Goal: Task Accomplishment & Management: Manage account settings

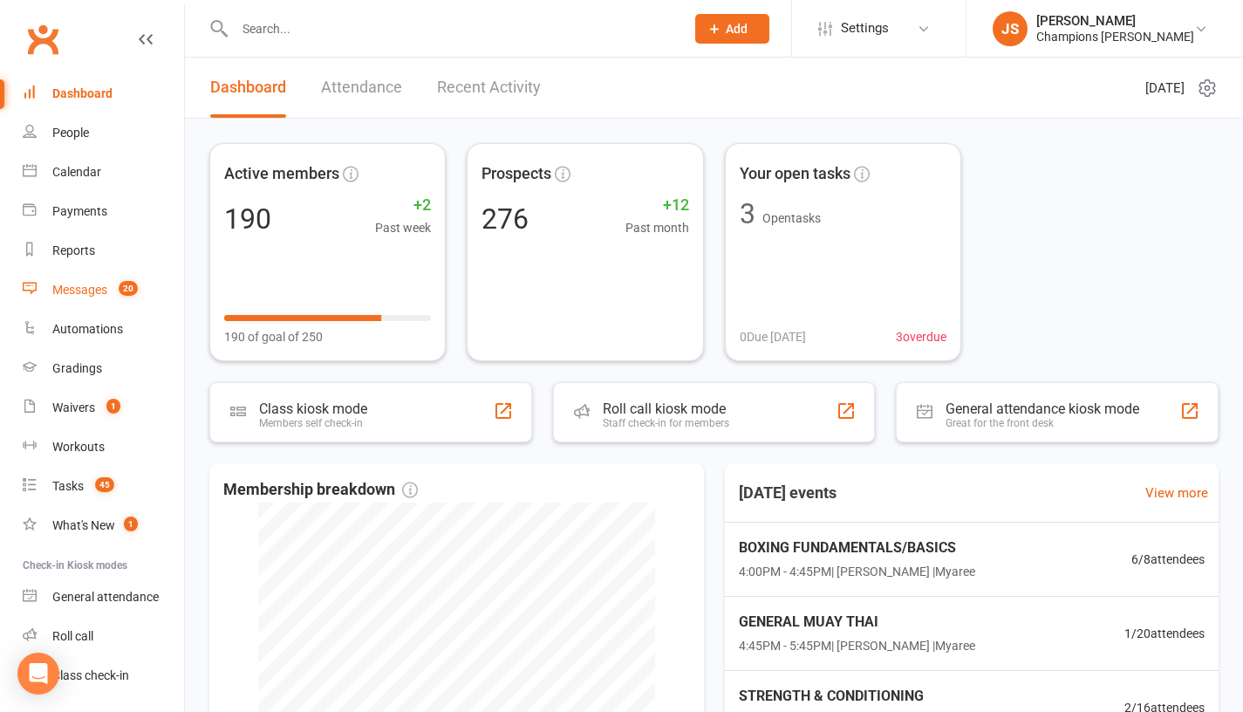
click at [114, 289] on count-badge "20" at bounding box center [124, 290] width 28 height 14
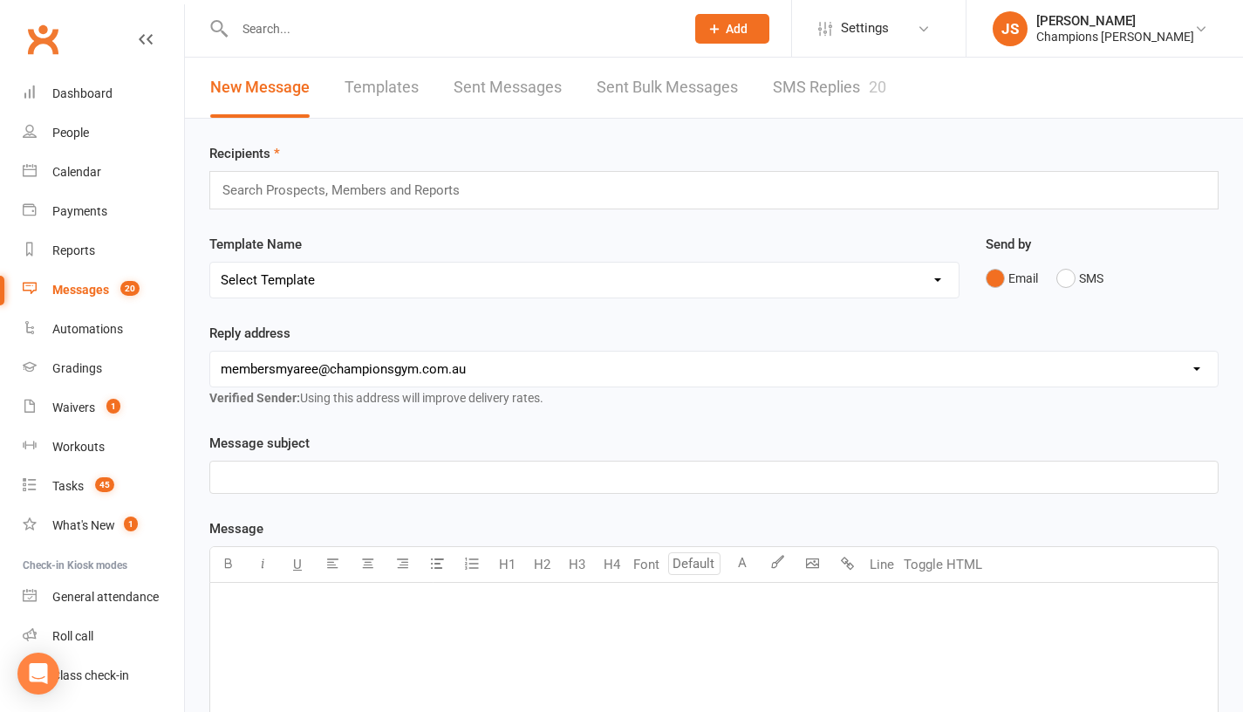
click at [825, 83] on link "SMS Replies 20" at bounding box center [829, 88] width 113 height 60
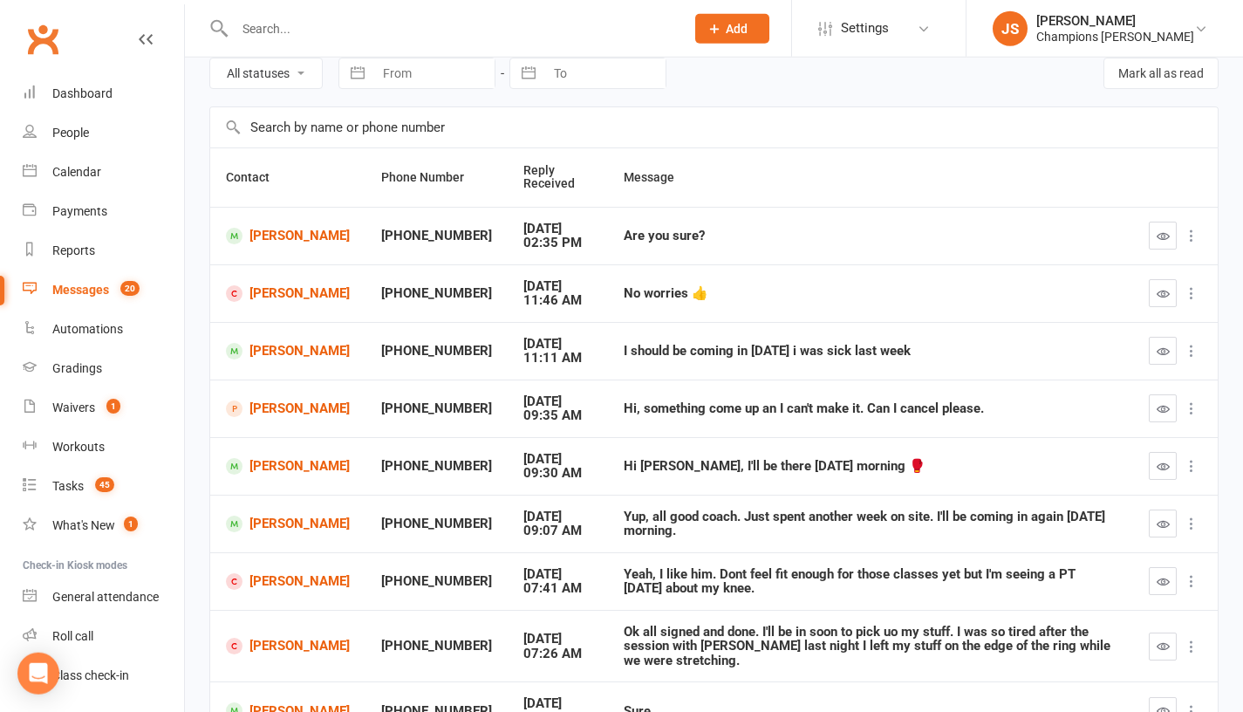
scroll to position [72, 0]
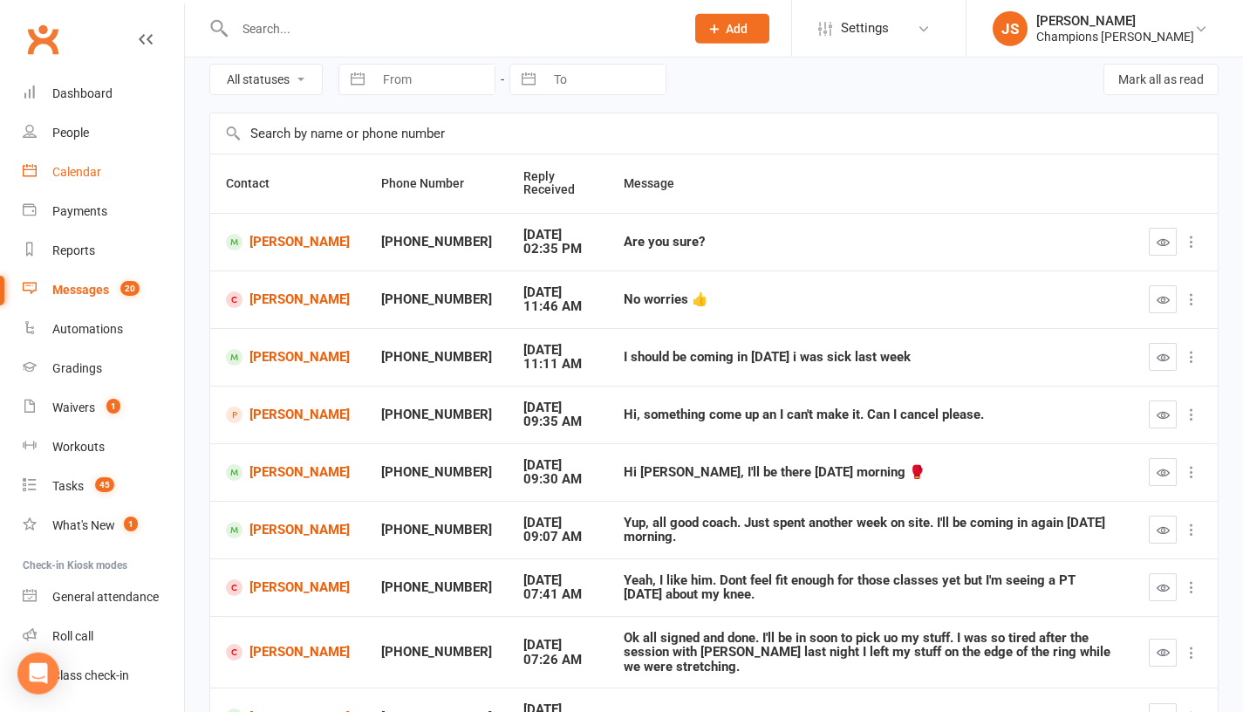
click at [103, 169] on link "Calendar" at bounding box center [103, 172] width 161 height 39
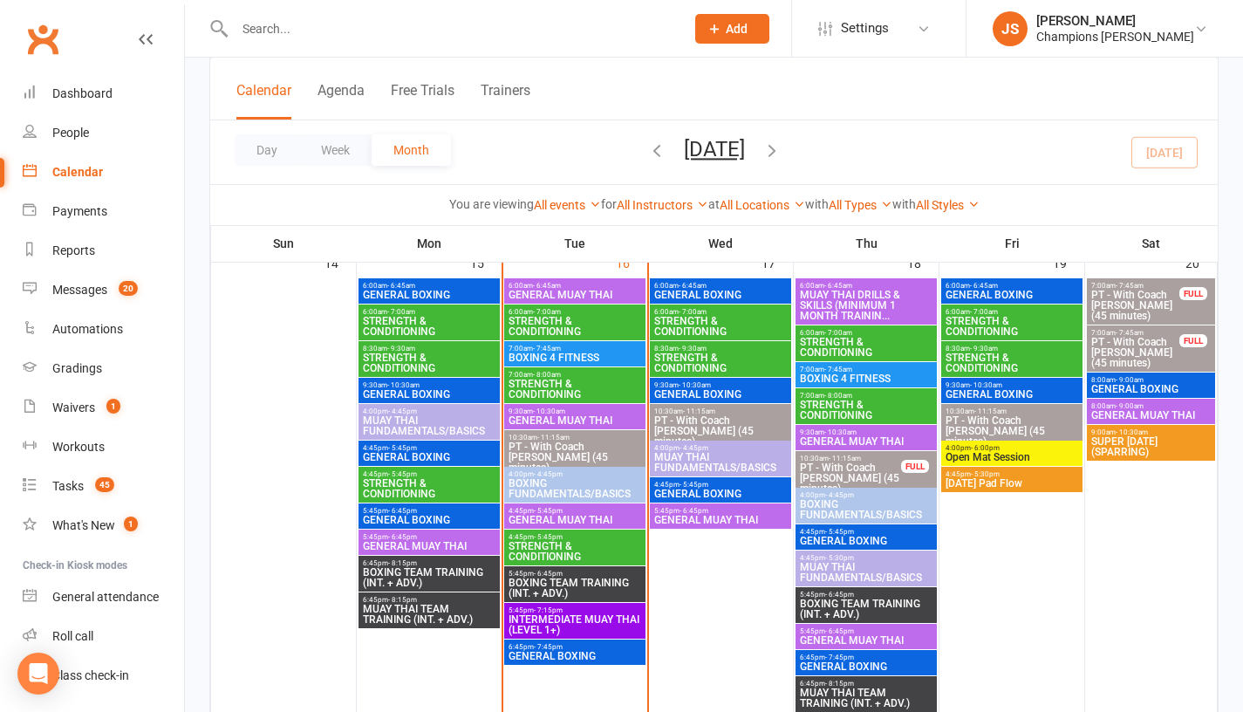
scroll to position [1057, 0]
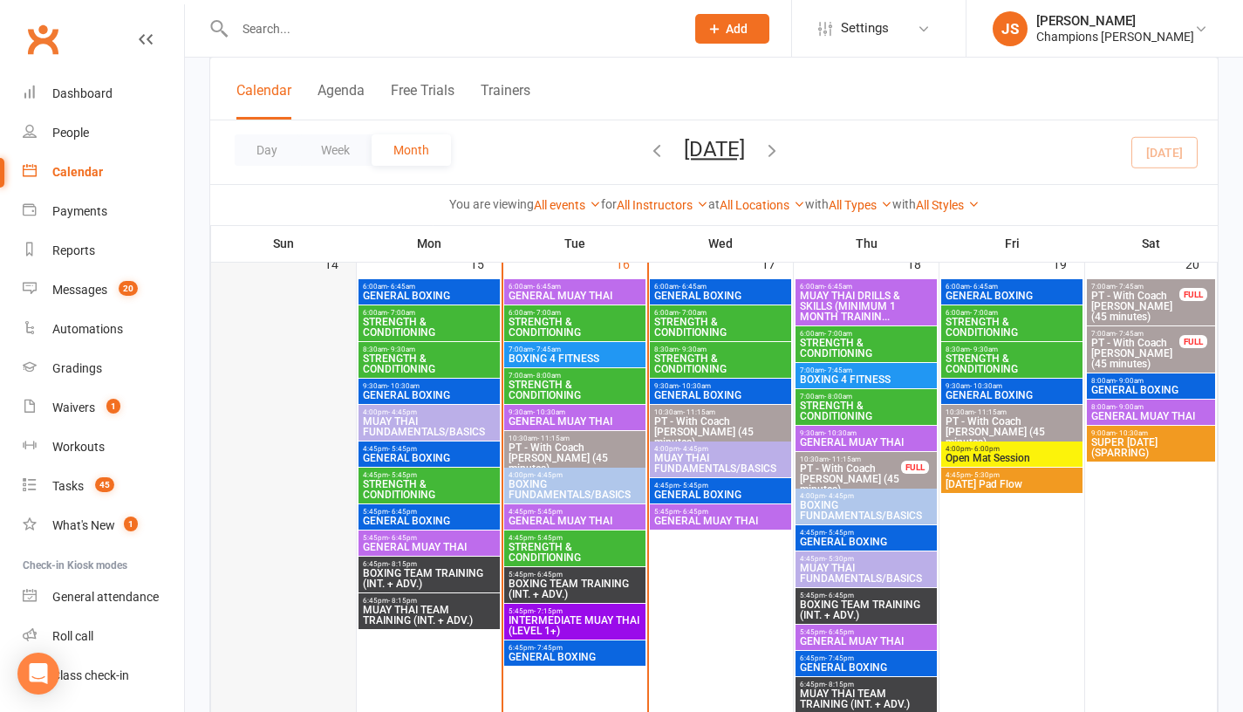
click at [269, 444] on div at bounding box center [283, 496] width 141 height 435
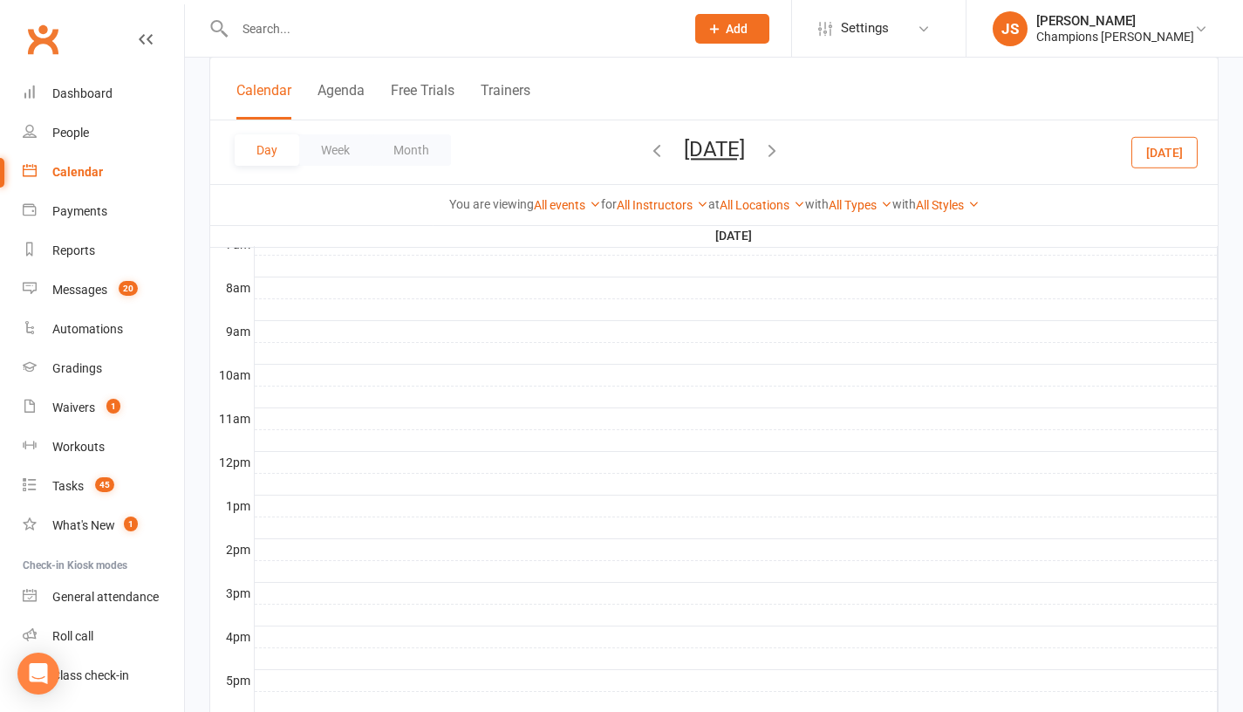
scroll to position [0, 0]
click at [411, 148] on button "Month" at bounding box center [411, 149] width 79 height 31
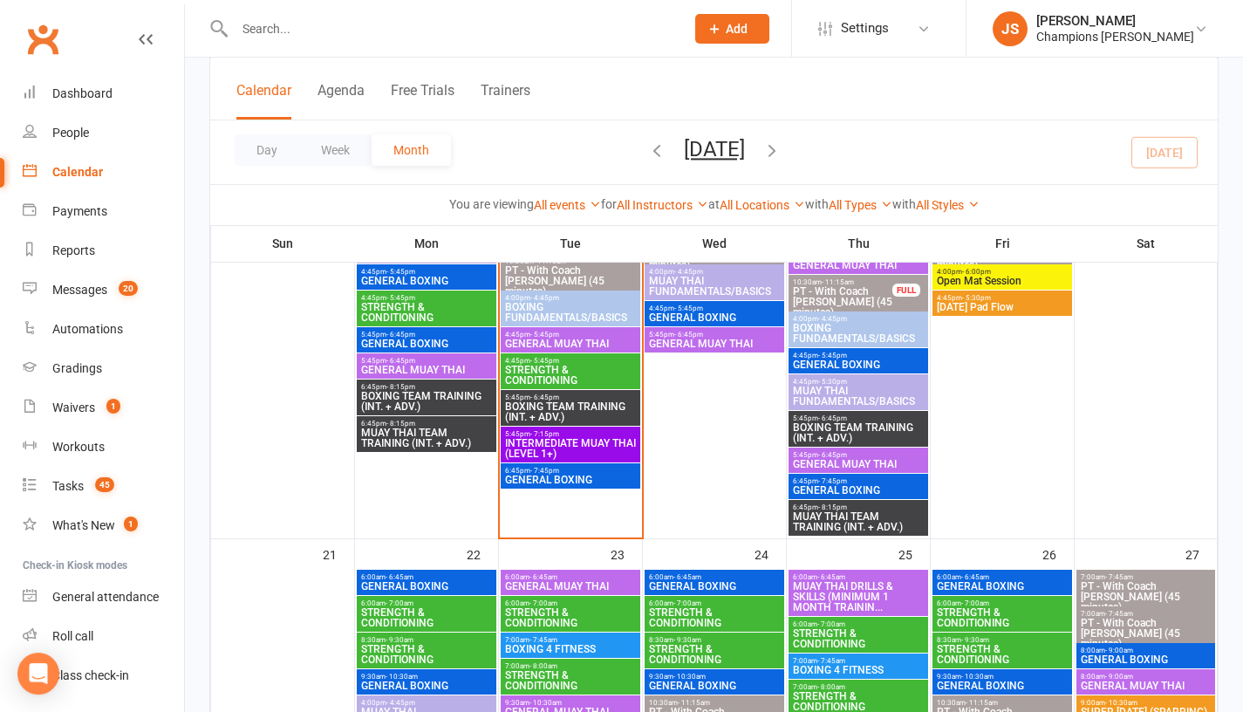
scroll to position [1230, 0]
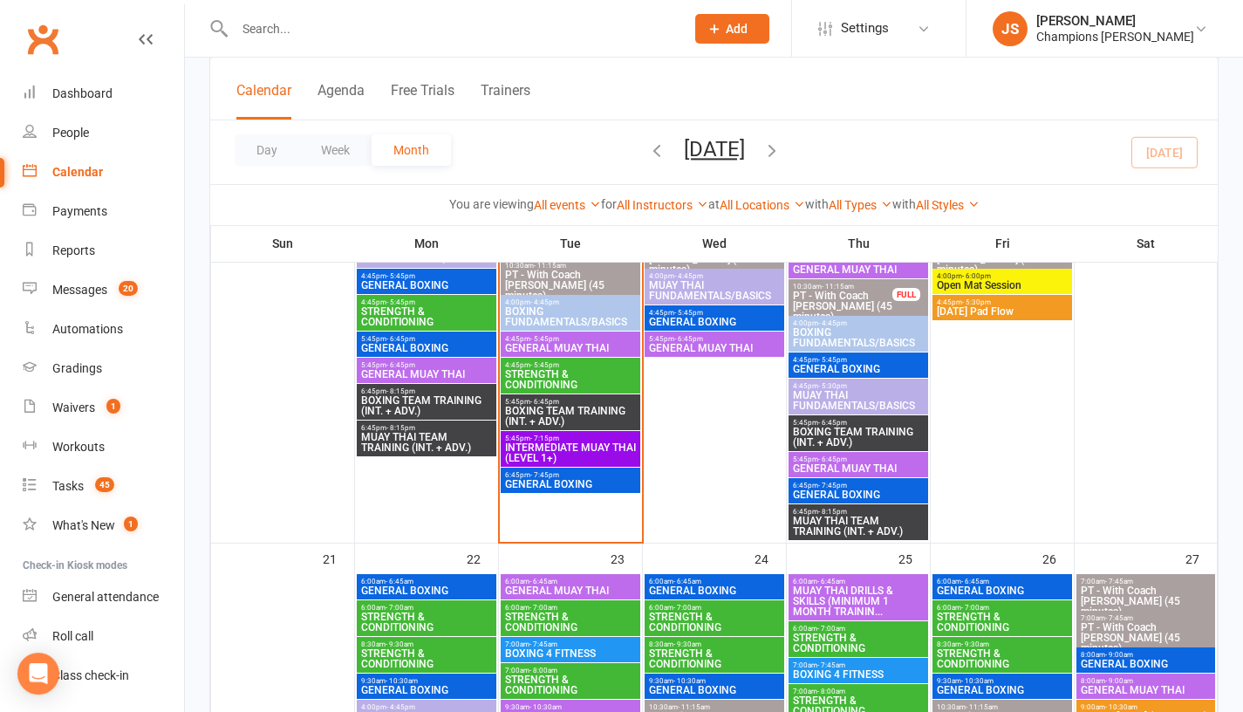
click at [581, 309] on span "BOXING FUNDAMENTALS/BASICS" at bounding box center [570, 316] width 133 height 21
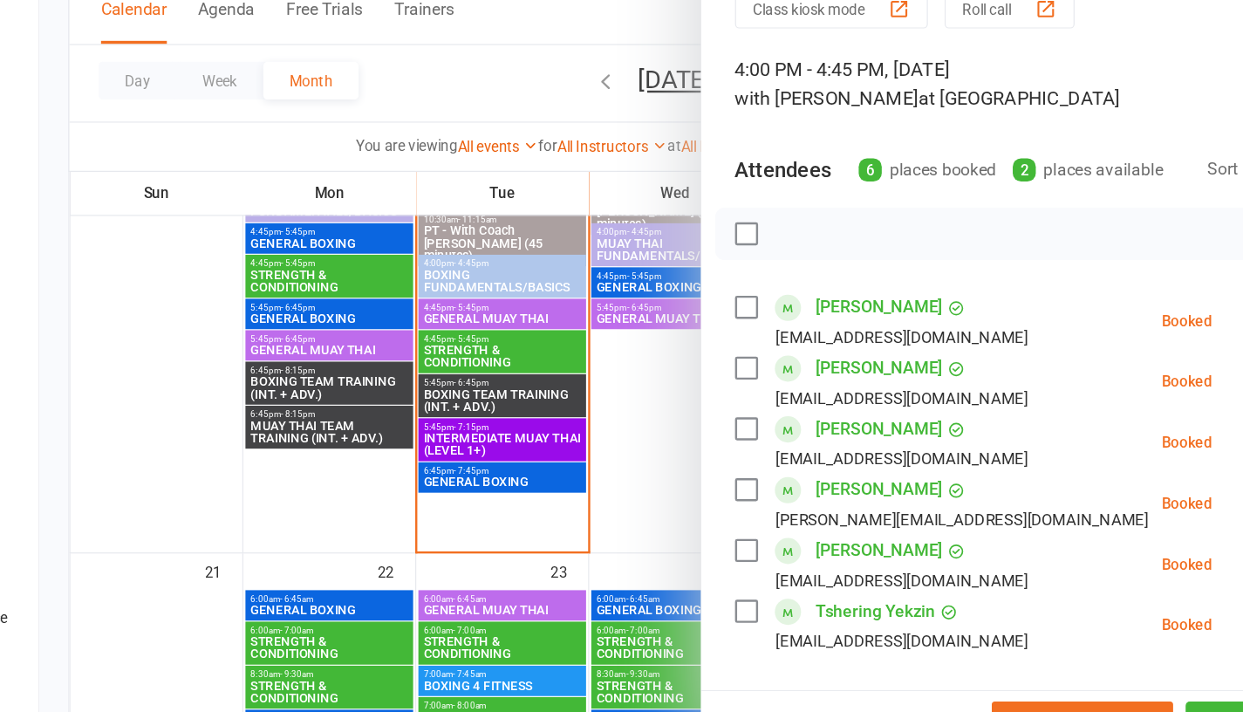
scroll to position [17, 0]
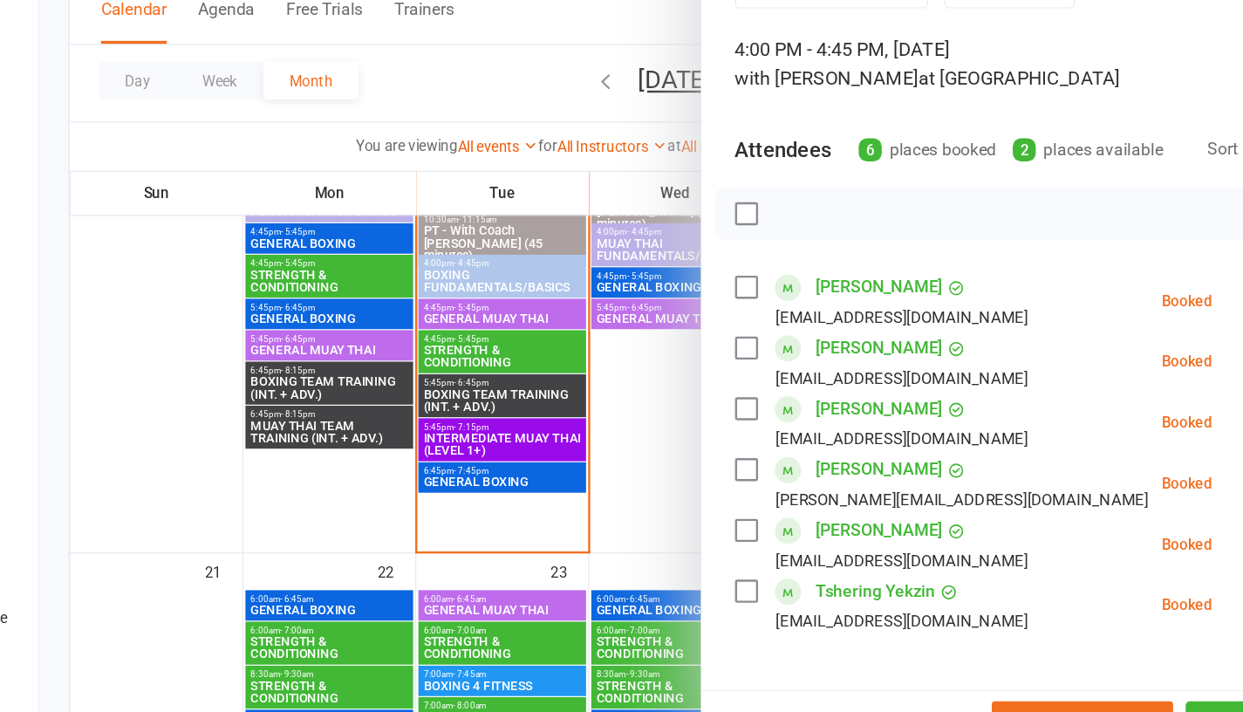
click at [305, 452] on div at bounding box center [714, 356] width 1058 height 712
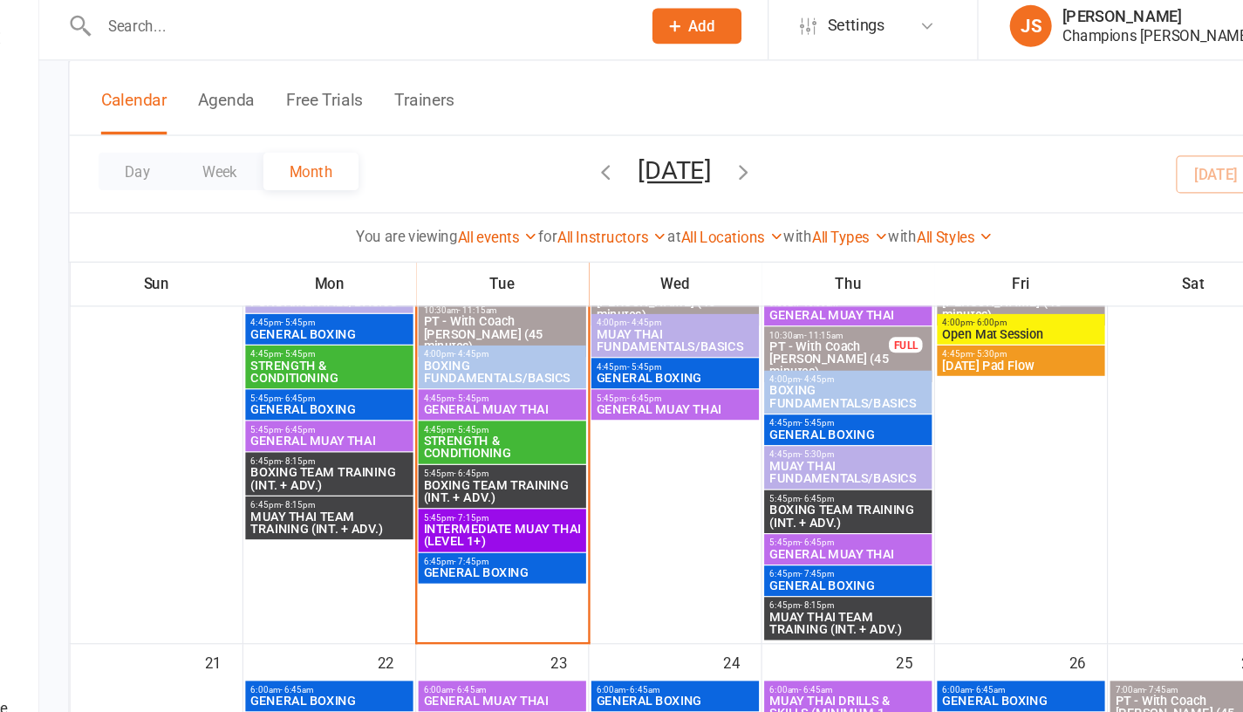
click at [566, 343] on span "GENERAL MUAY THAI" at bounding box center [570, 348] width 133 height 10
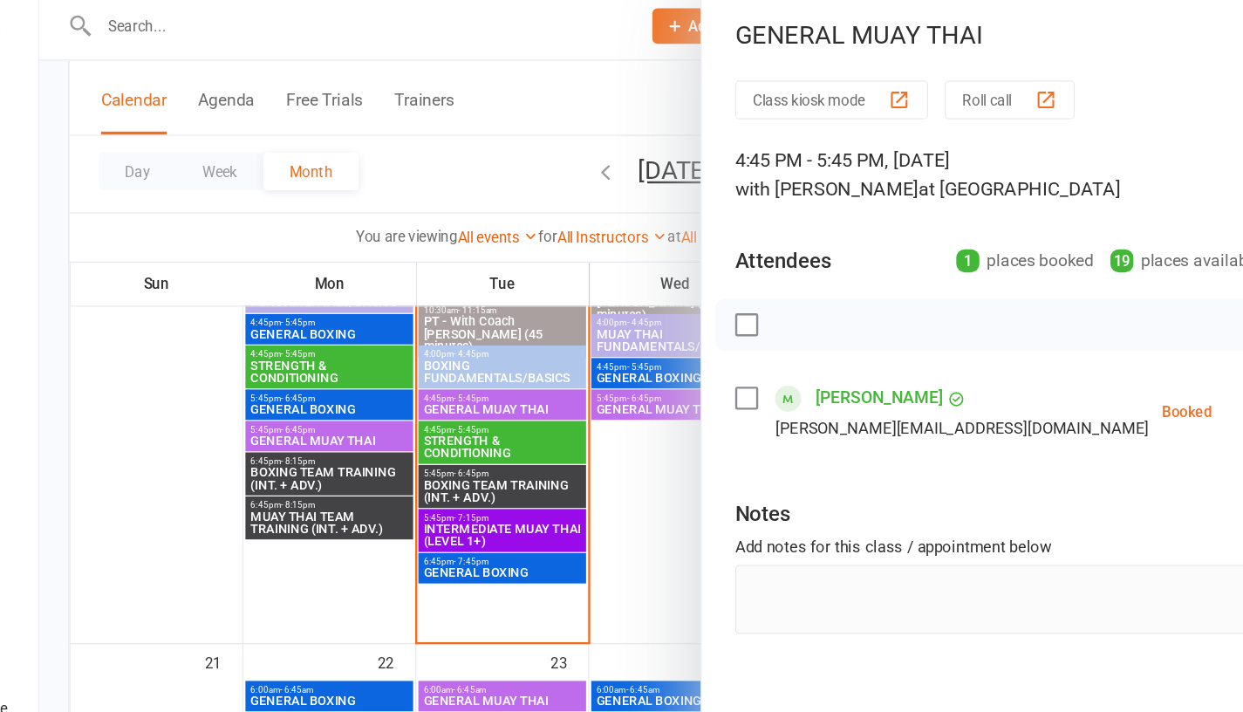
scroll to position [1204, 0]
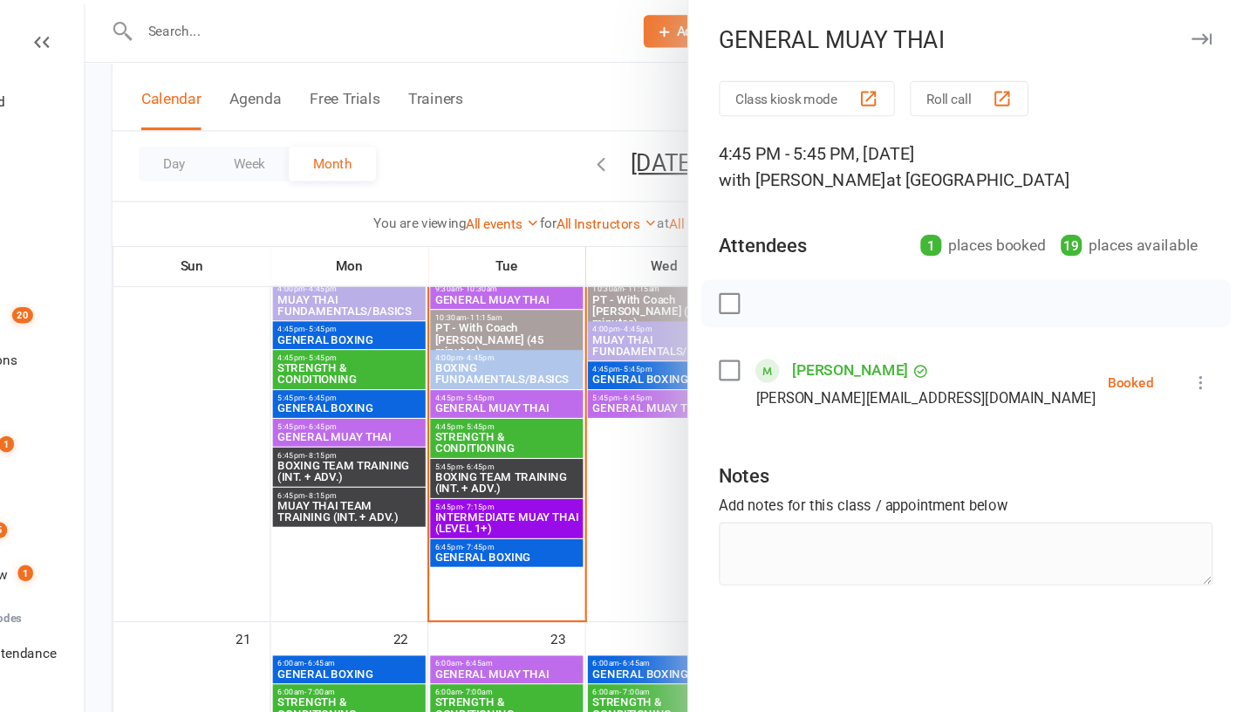
click at [267, 399] on div at bounding box center [714, 356] width 1058 height 712
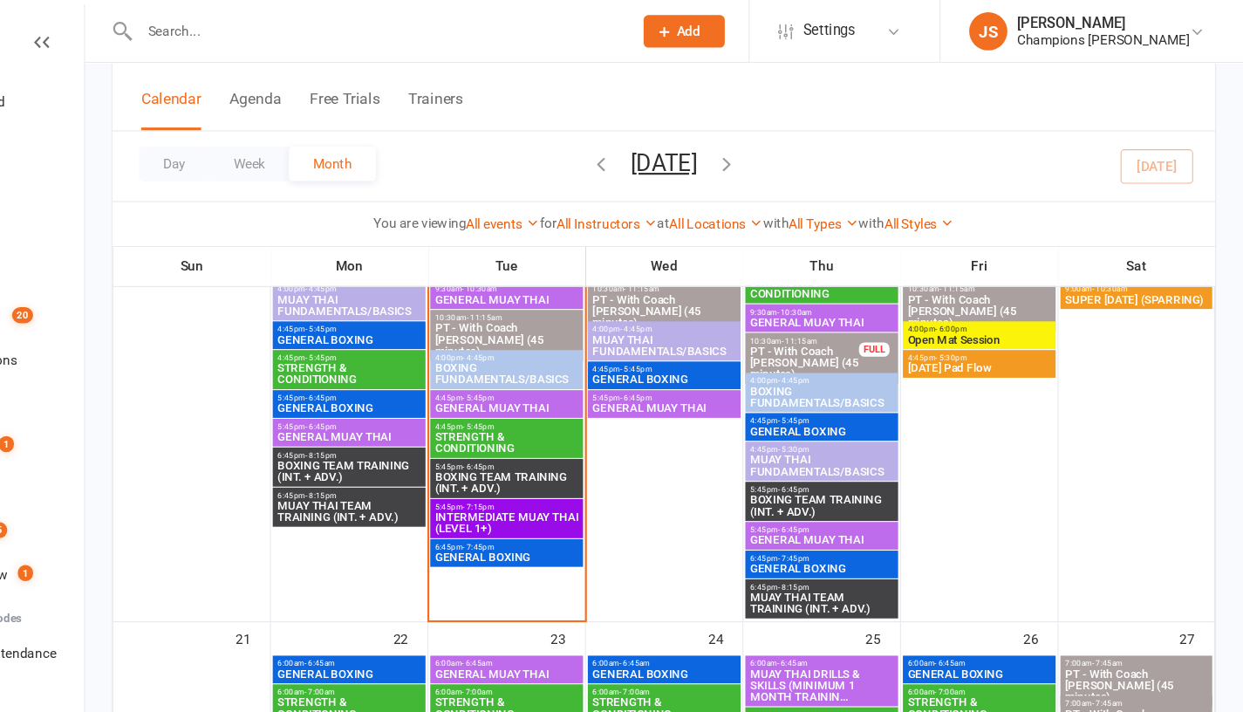
click at [543, 433] on span "BOXING TEAM TRAINING (INT. + ADV.)" at bounding box center [570, 441] width 133 height 21
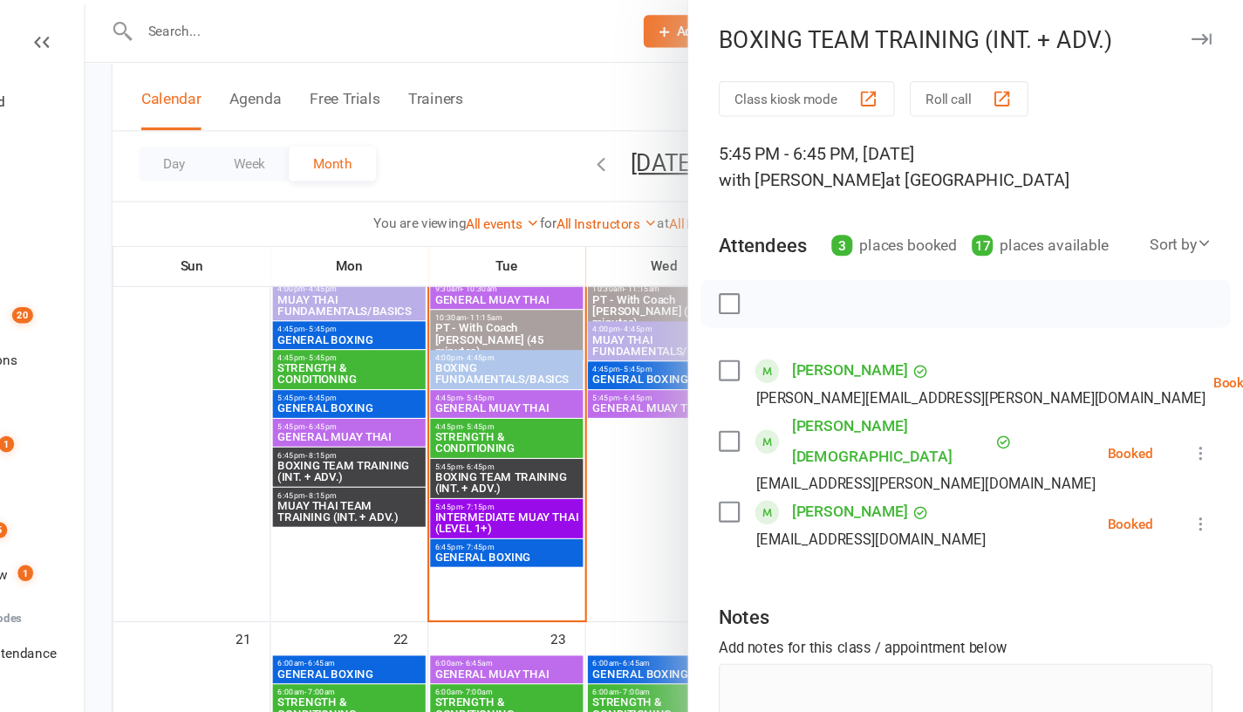
click at [275, 411] on div at bounding box center [714, 356] width 1058 height 712
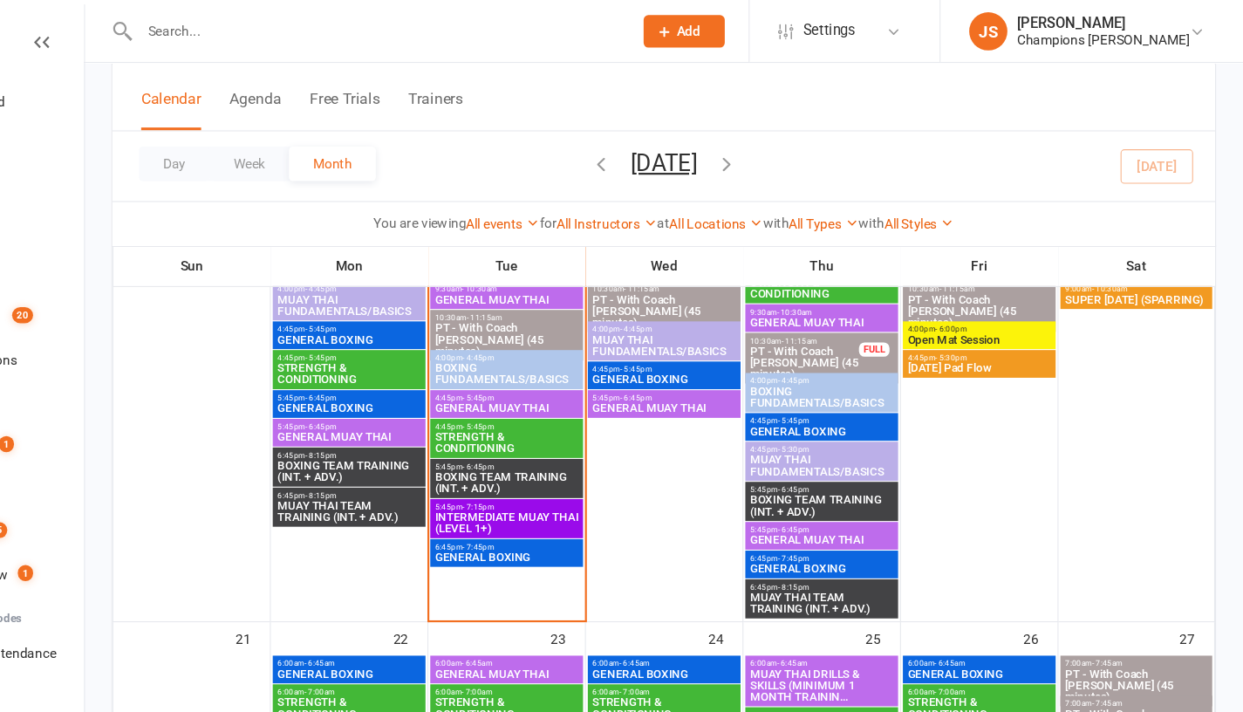
click at [541, 469] on span "INTERMEDIATE MUAY THAI (LEVEL 1+)" at bounding box center [570, 478] width 133 height 21
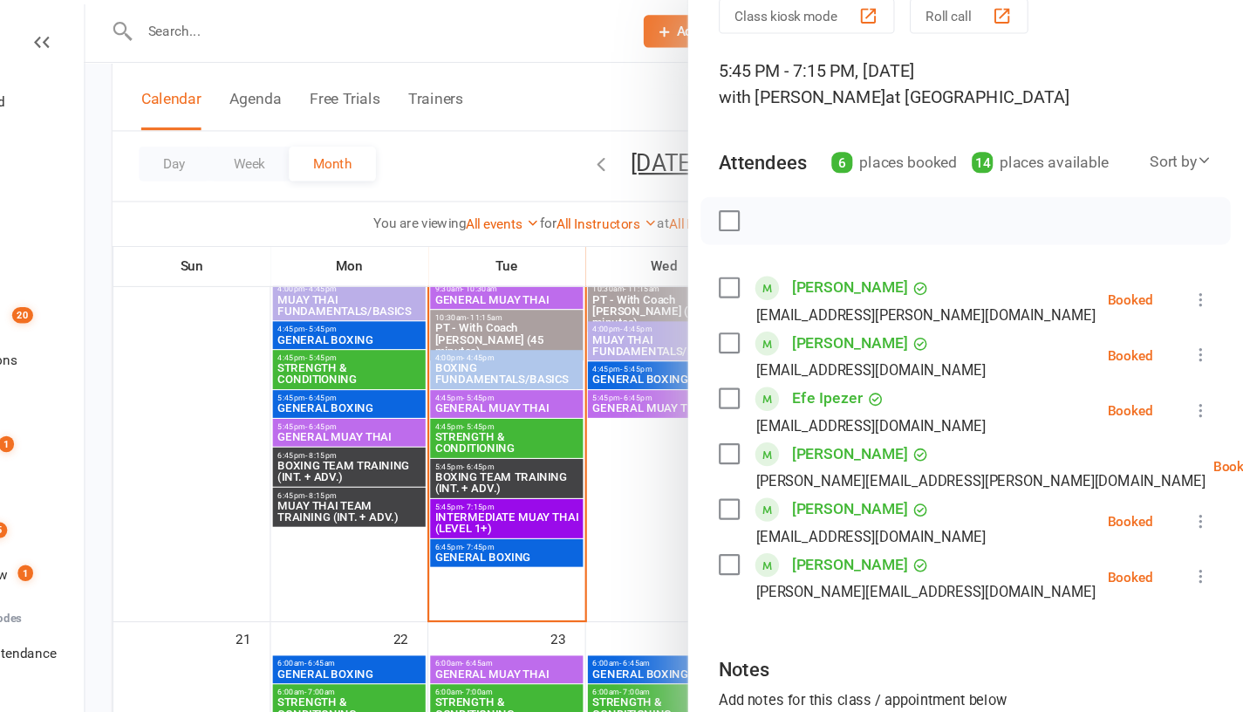
scroll to position [83, 0]
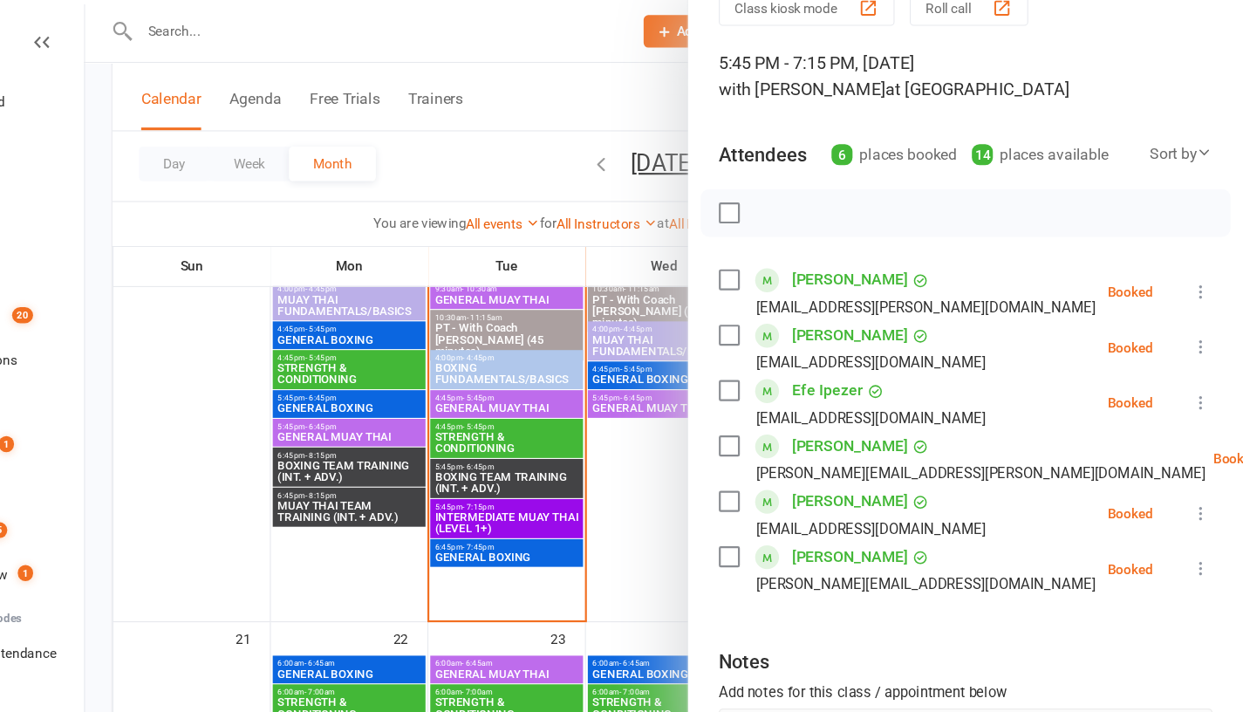
click at [430, 528] on div at bounding box center [714, 356] width 1058 height 712
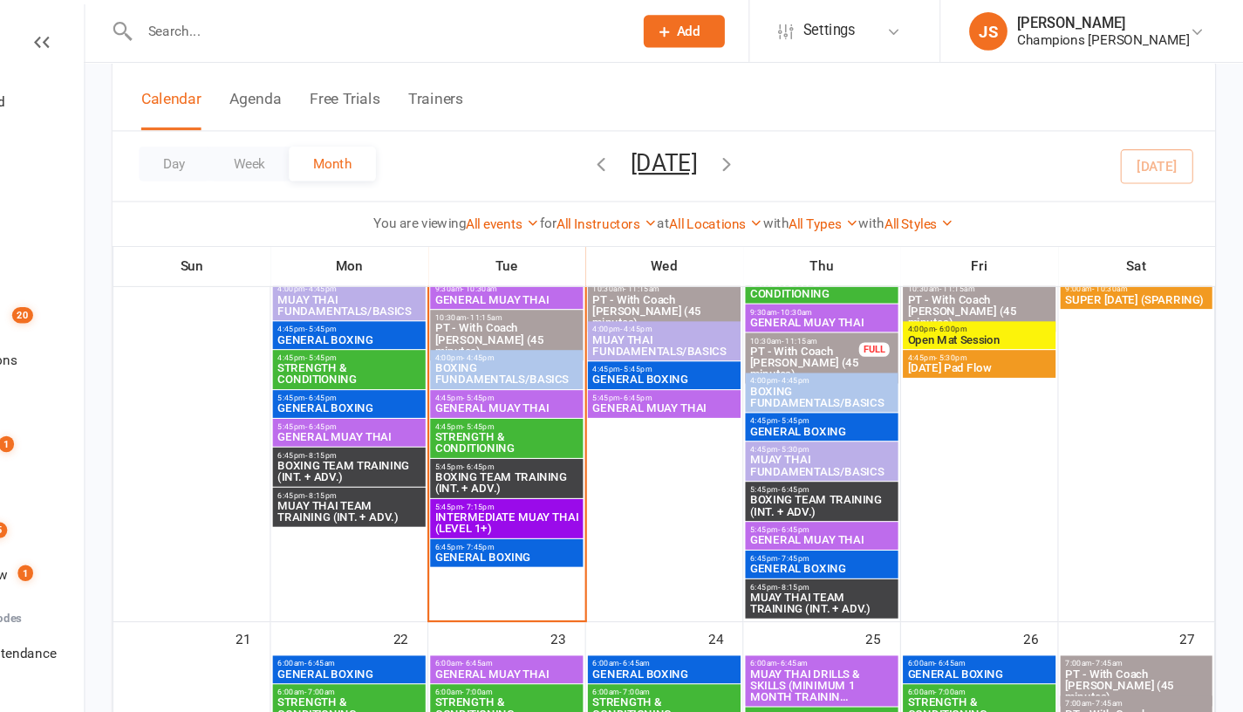
click at [542, 504] on span "GENERAL BOXING" at bounding box center [570, 509] width 133 height 10
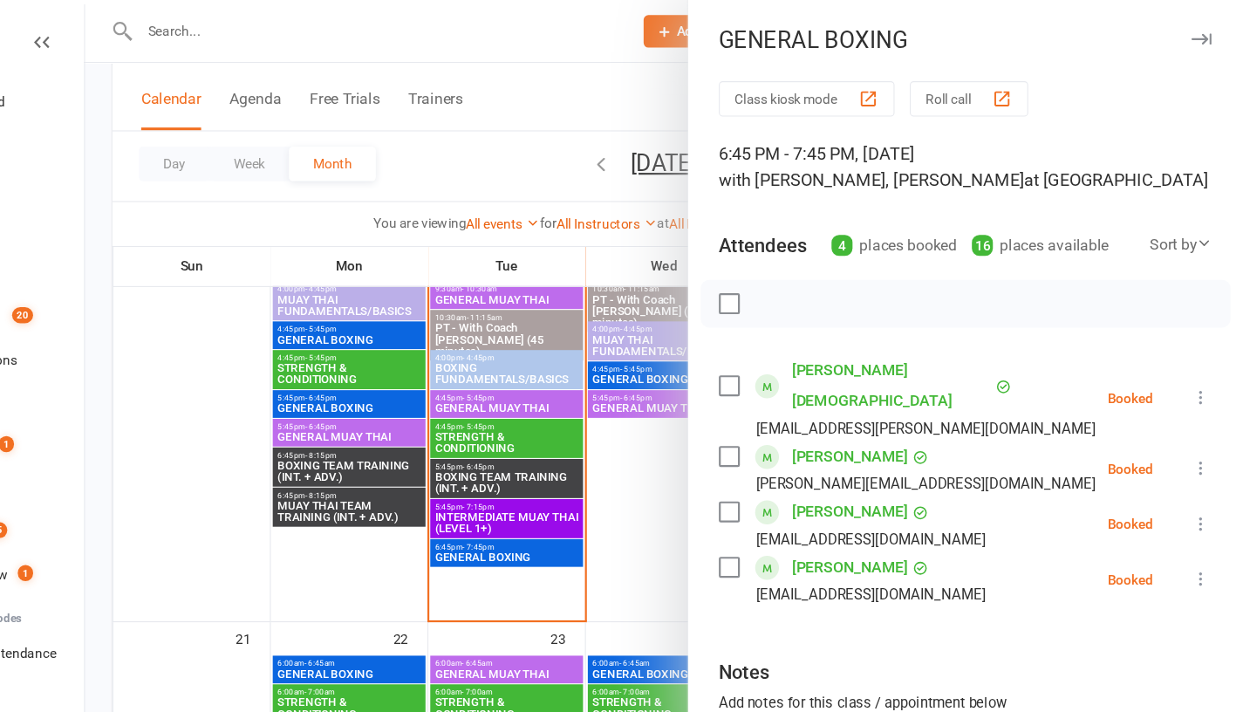
click at [442, 513] on div at bounding box center [714, 356] width 1058 height 712
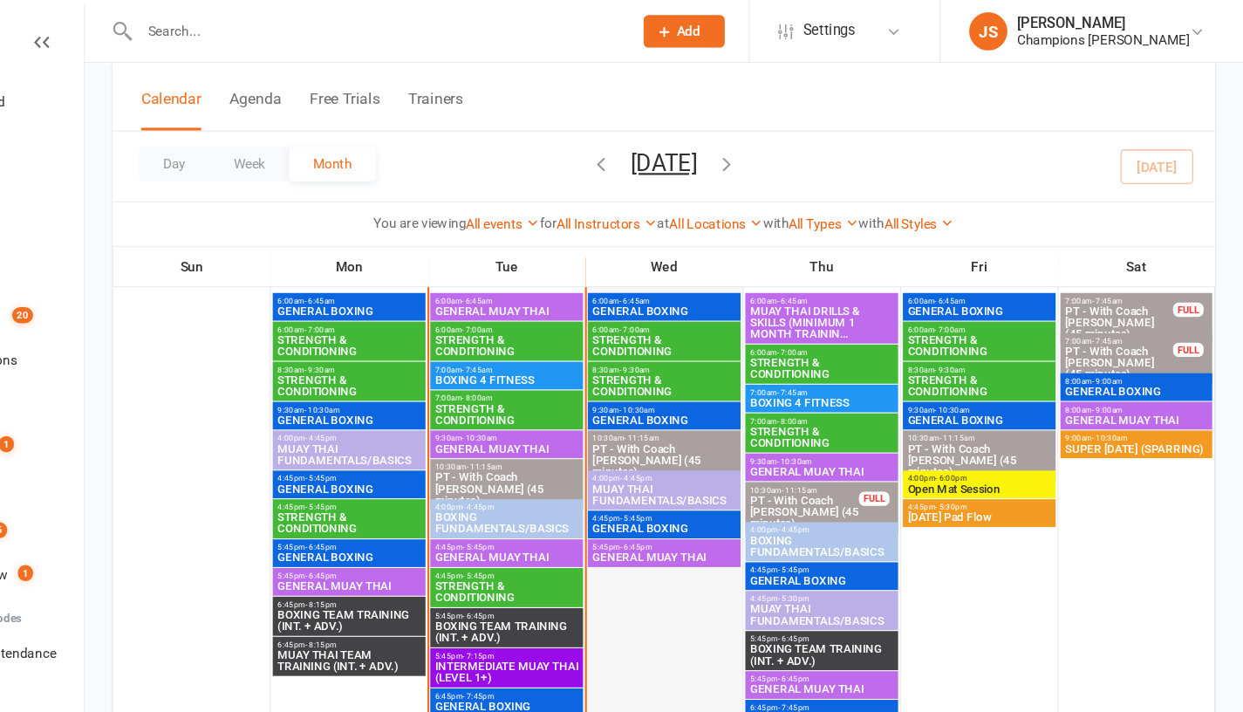
scroll to position [1064, 0]
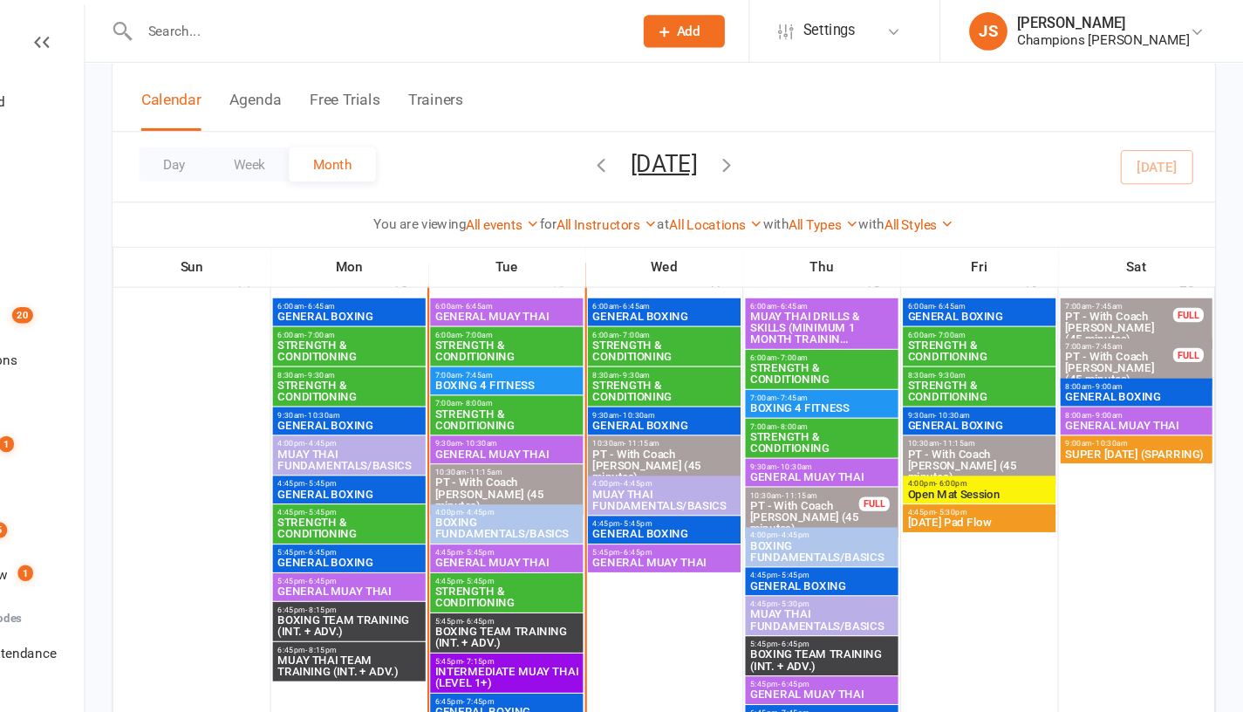
click at [838, 462] on span "PT - With Coach [PERSON_NAME] (45 minutes)" at bounding box center [842, 471] width 101 height 31
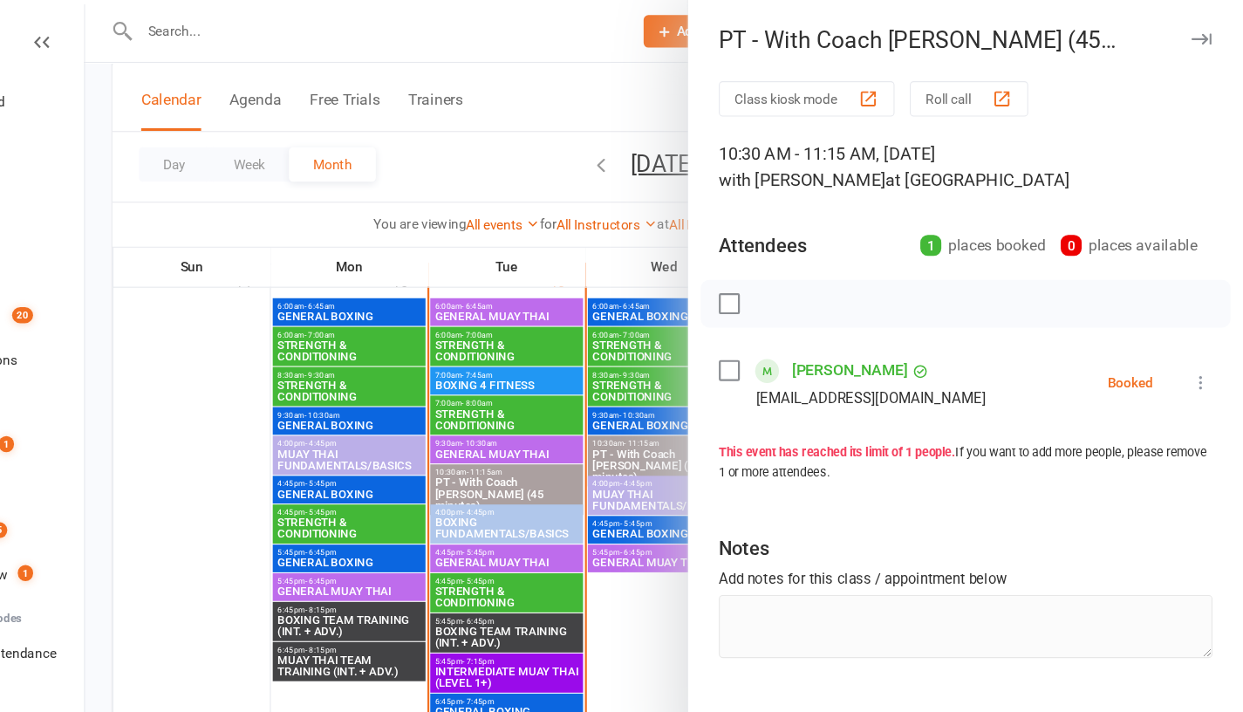
click at [704, 558] on div at bounding box center [714, 356] width 1058 height 712
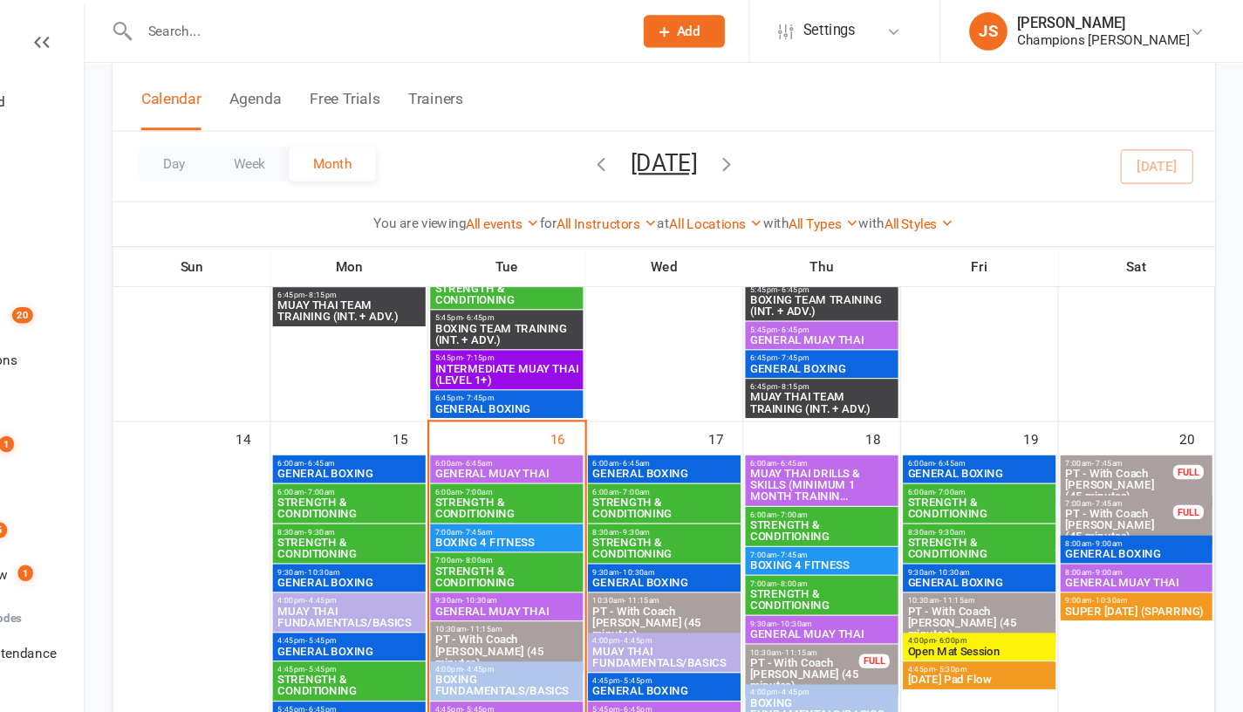
scroll to position [911, 0]
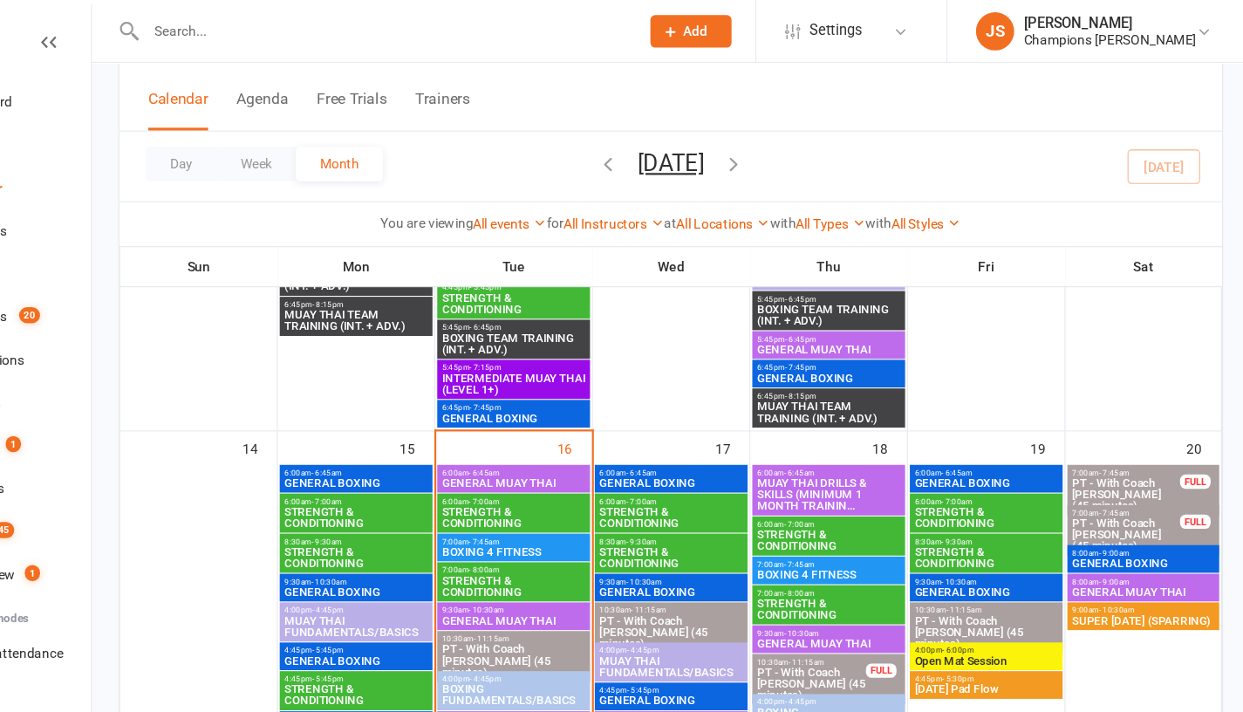
click at [860, 440] on span "MUAY THAI DRILLS & SKILLS (MINIMUM 1 MONTH TRAININ..." at bounding box center [858, 451] width 133 height 31
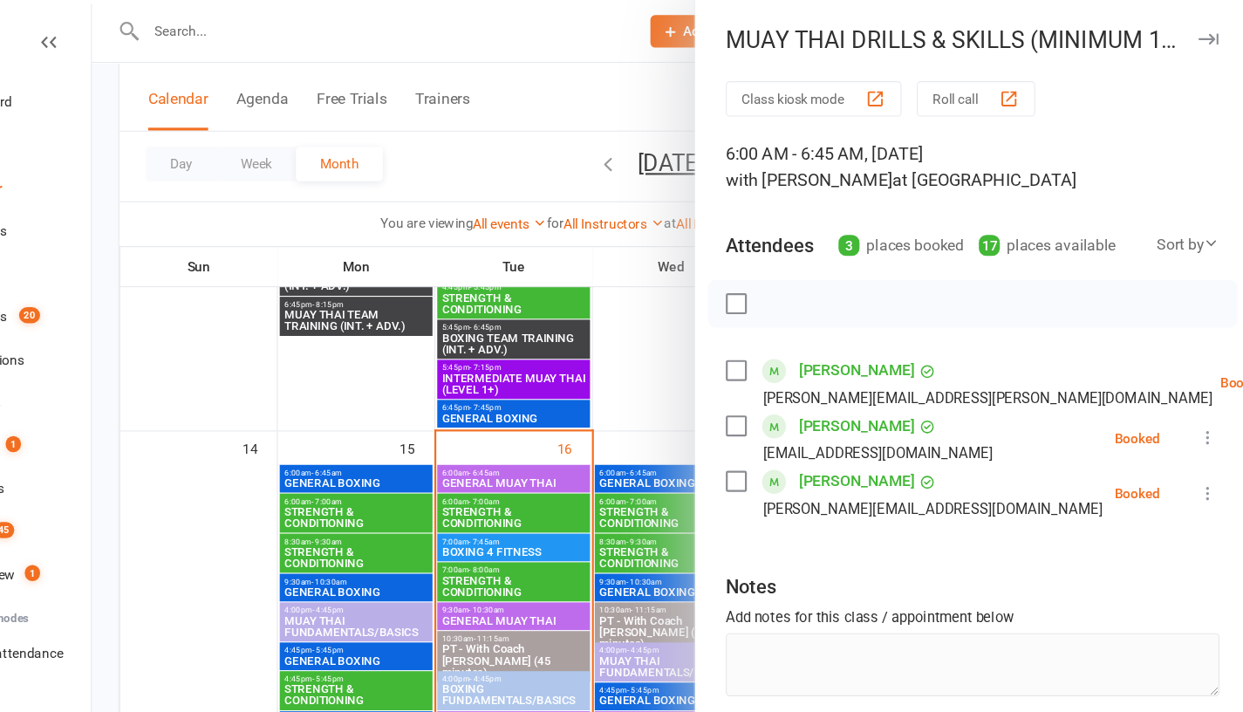
click at [450, 376] on div at bounding box center [714, 356] width 1058 height 712
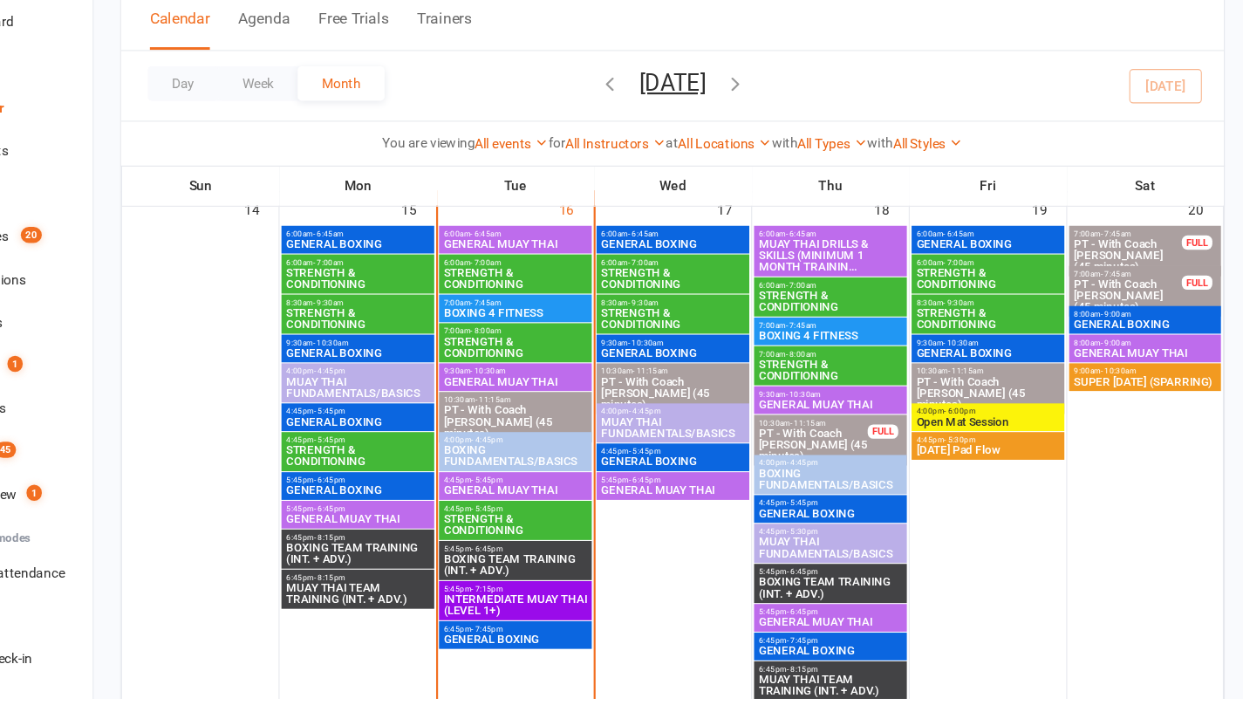
scroll to position [1058, 0]
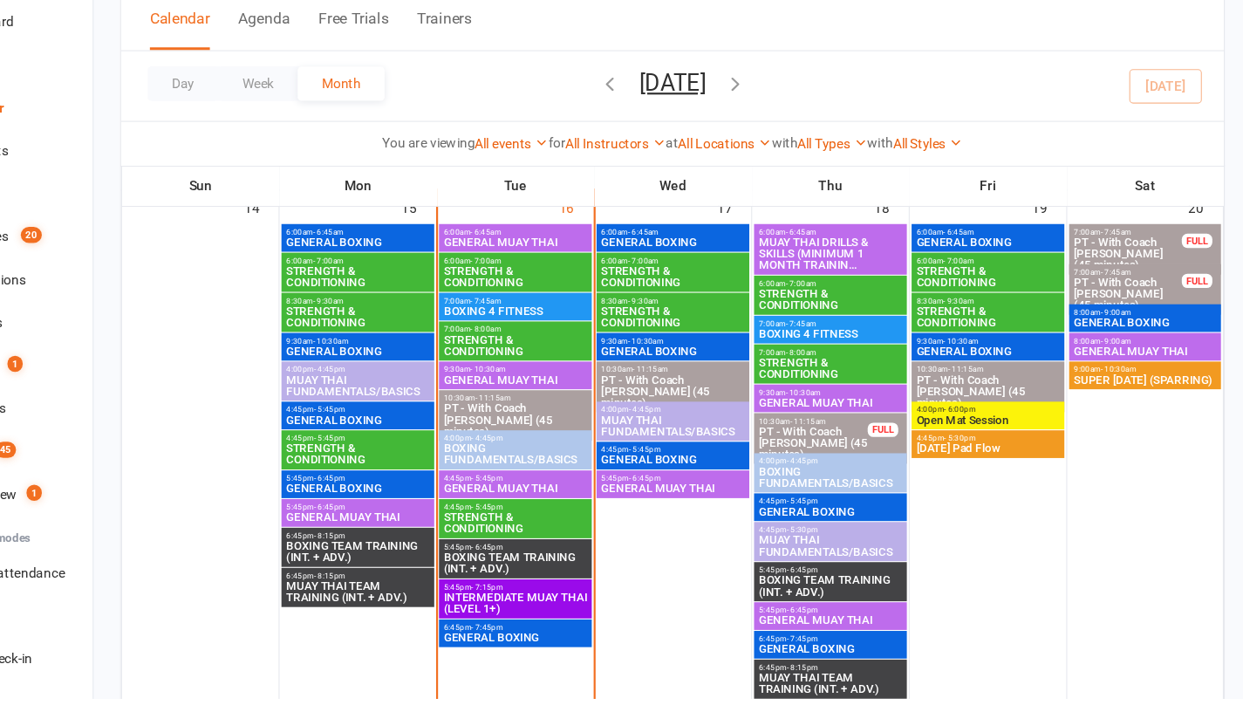
click at [545, 516] on span "GENERAL MUAY THAI" at bounding box center [570, 520] width 133 height 10
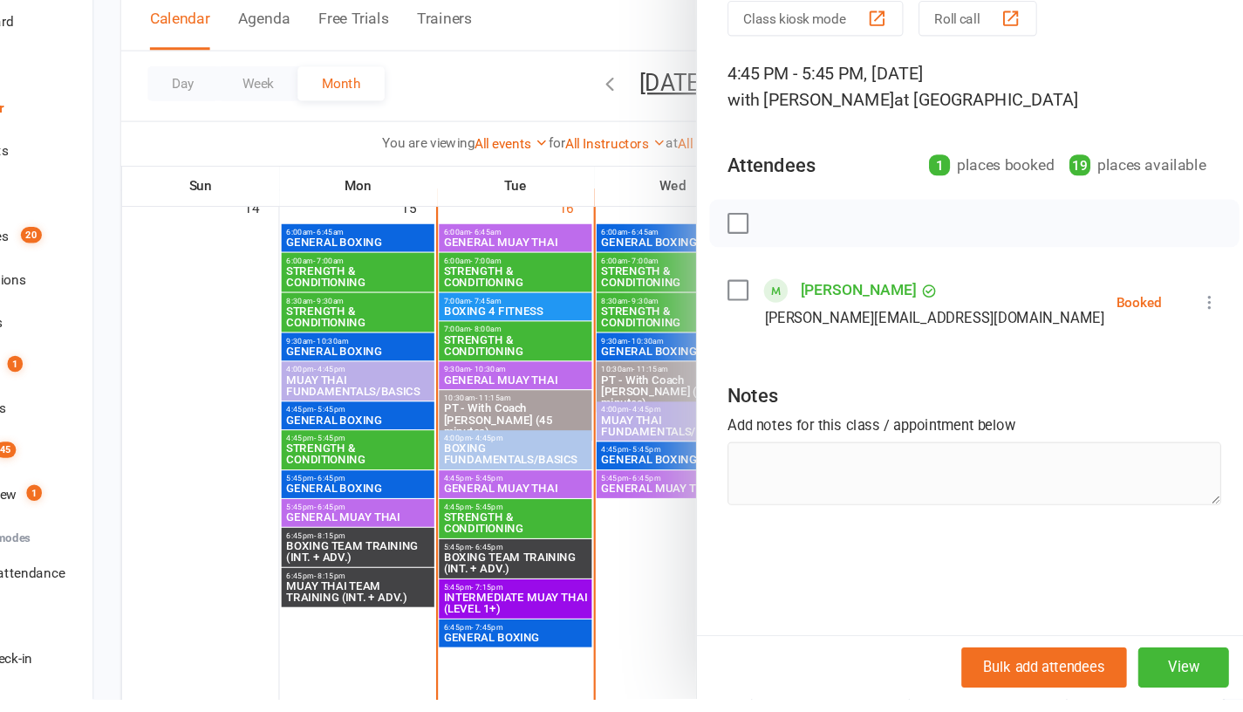
click at [282, 409] on div at bounding box center [714, 356] width 1058 height 712
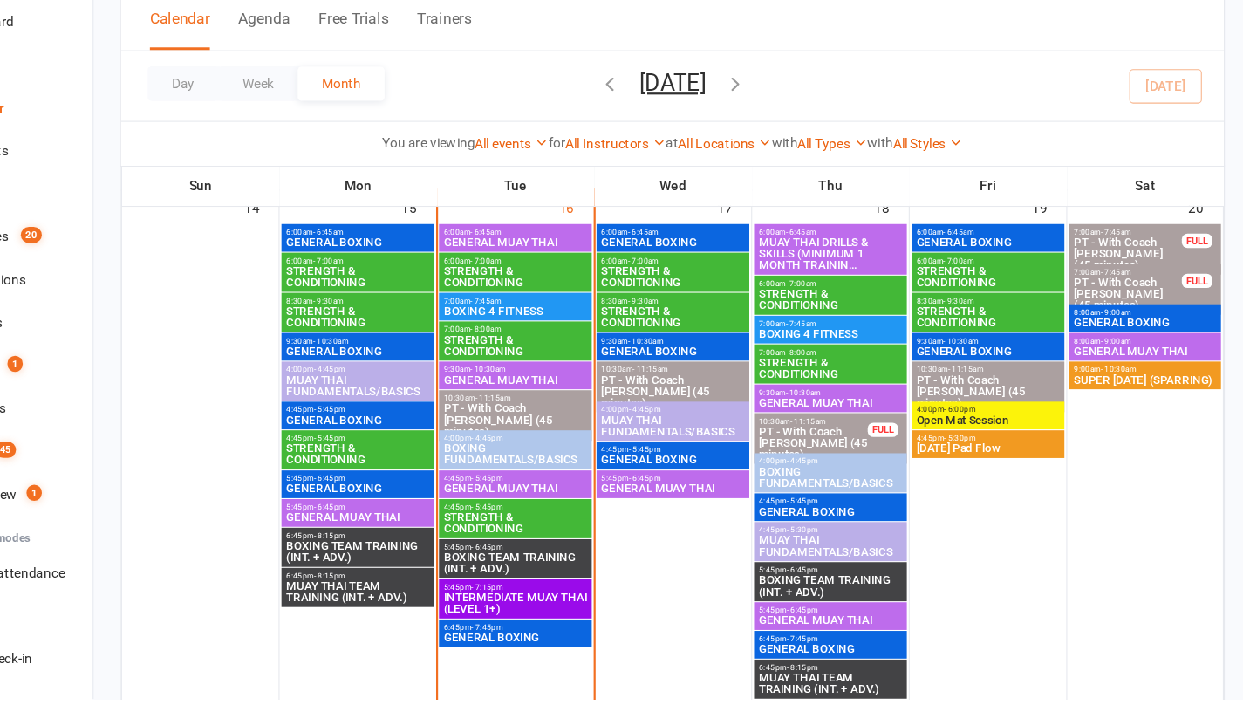
click at [535, 620] on span "INTERMEDIATE MUAY THAI (LEVEL 1+)" at bounding box center [570, 624] width 133 height 21
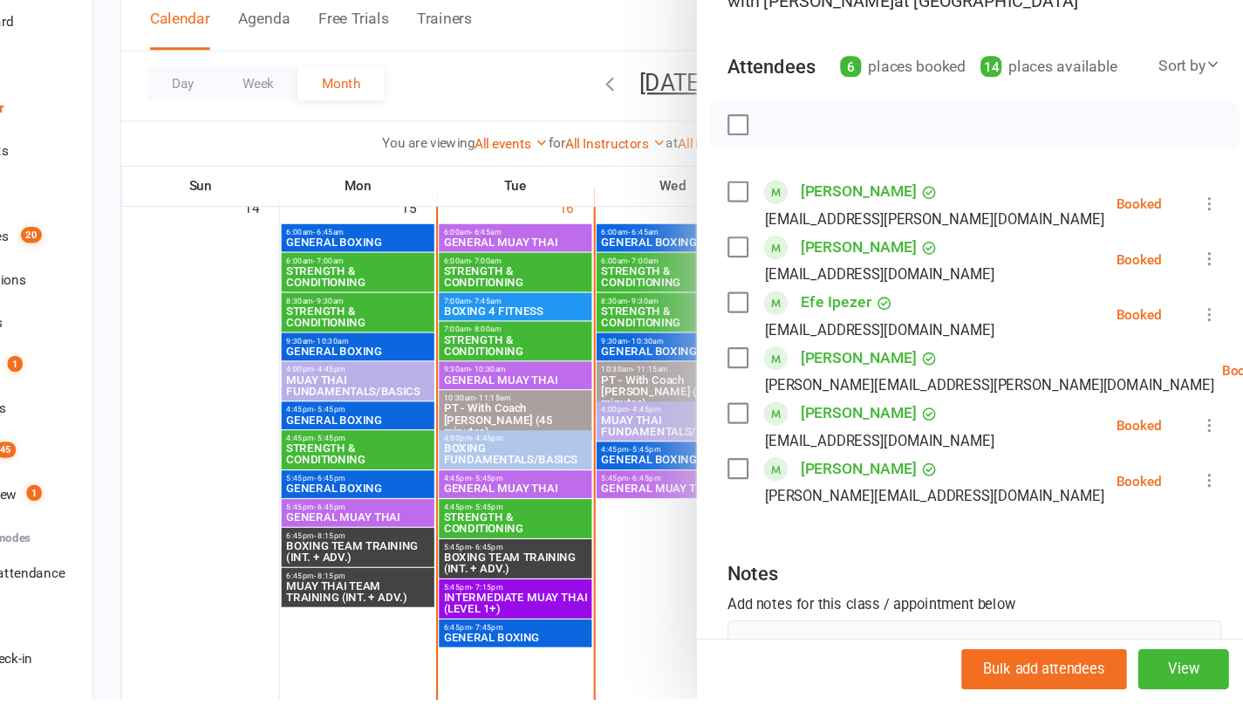
scroll to position [86, 0]
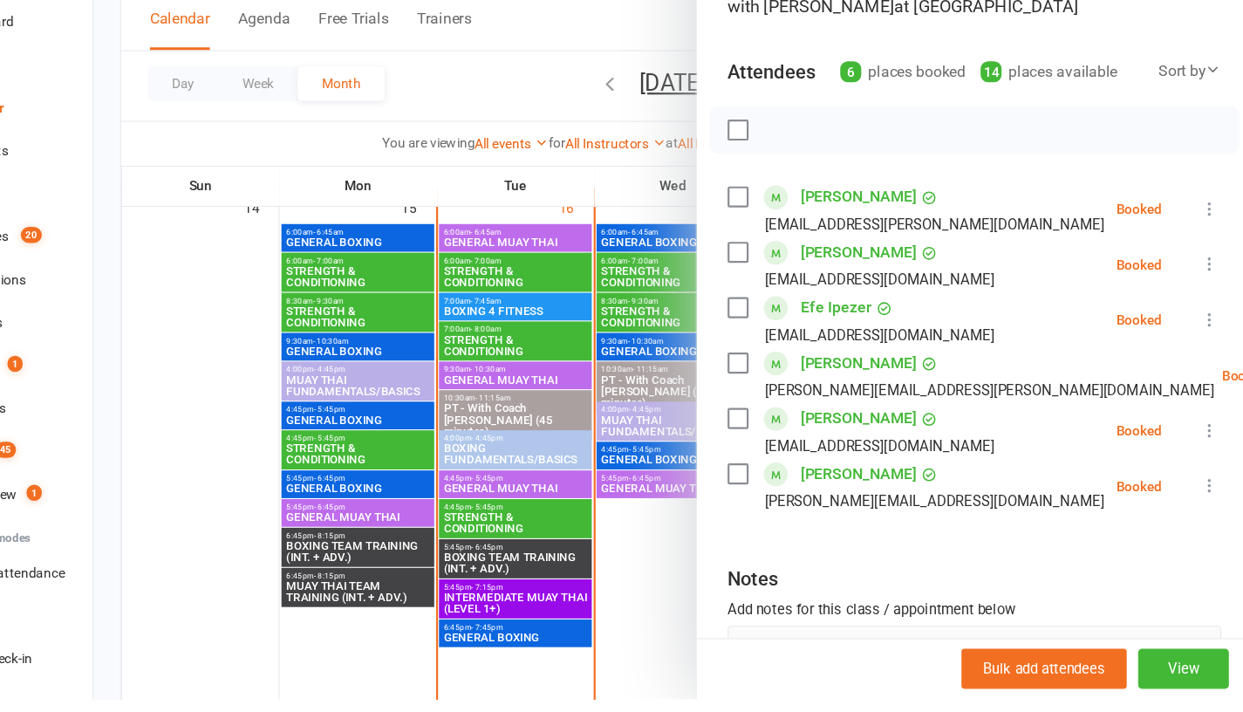
click at [243, 401] on div at bounding box center [714, 356] width 1058 height 712
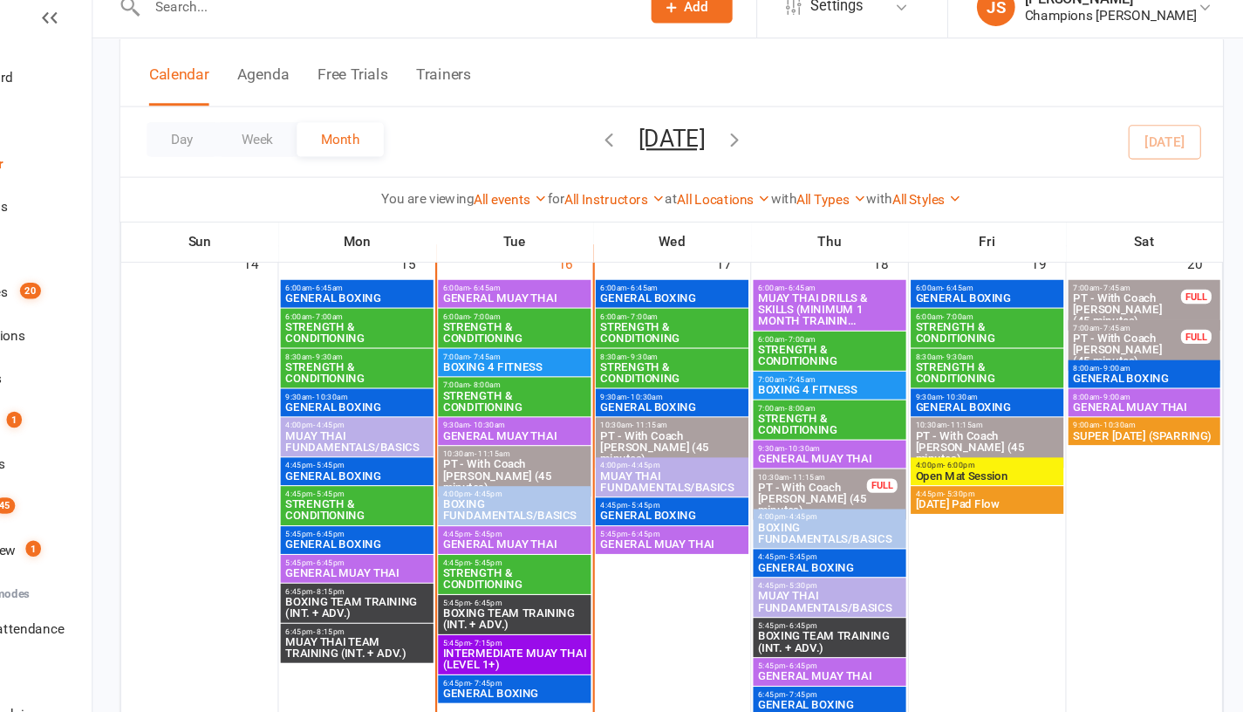
click at [733, 291] on span "GENERAL BOXING" at bounding box center [714, 295] width 133 height 10
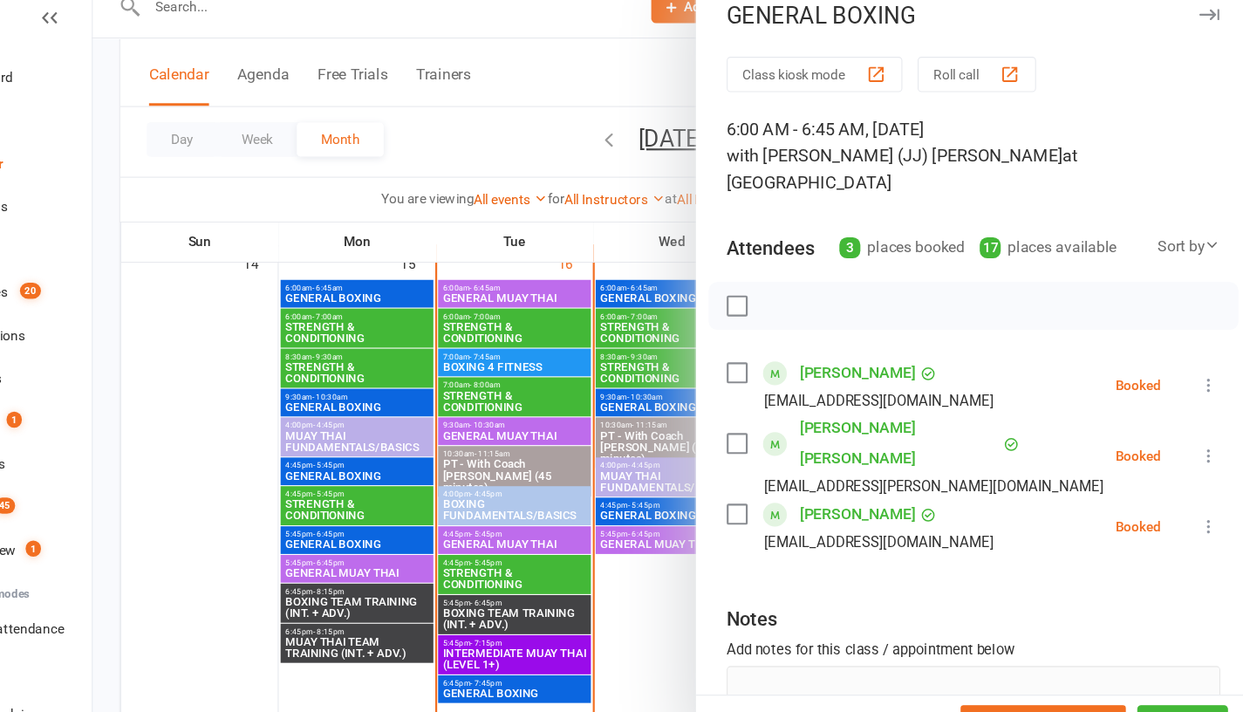
click at [296, 325] on div at bounding box center [714, 356] width 1058 height 712
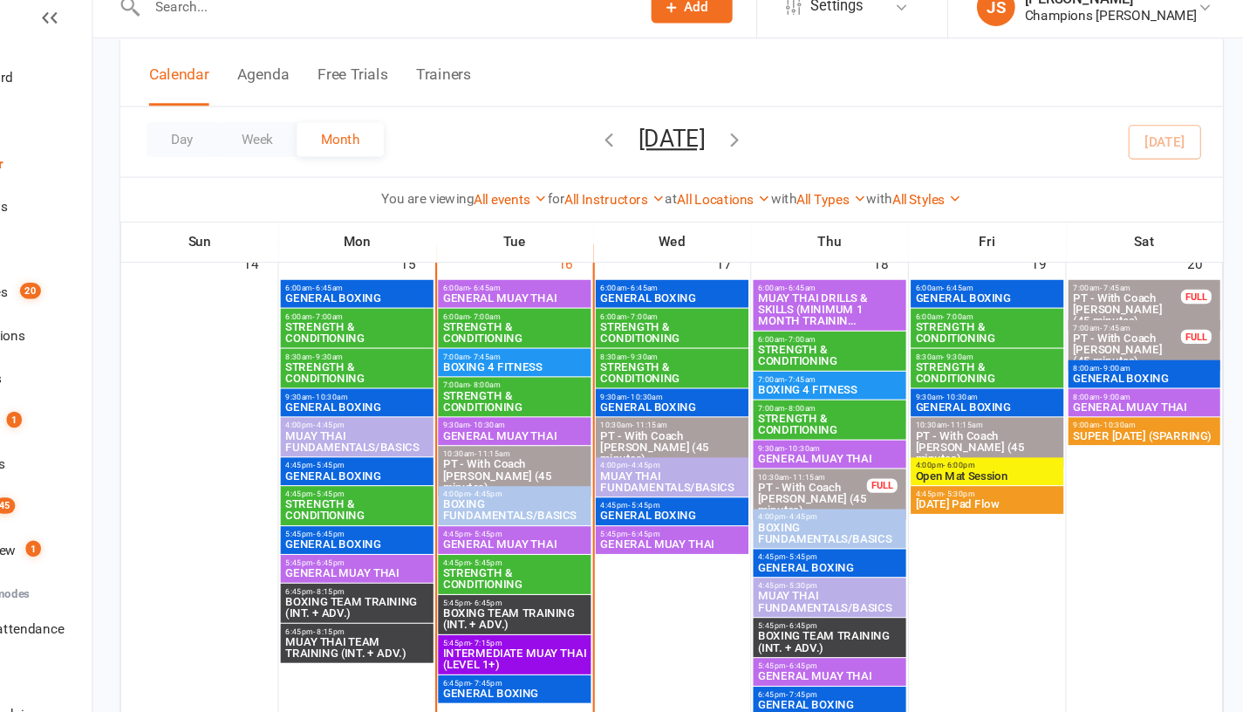
click at [740, 390] on span "GENERAL BOXING" at bounding box center [714, 394] width 133 height 10
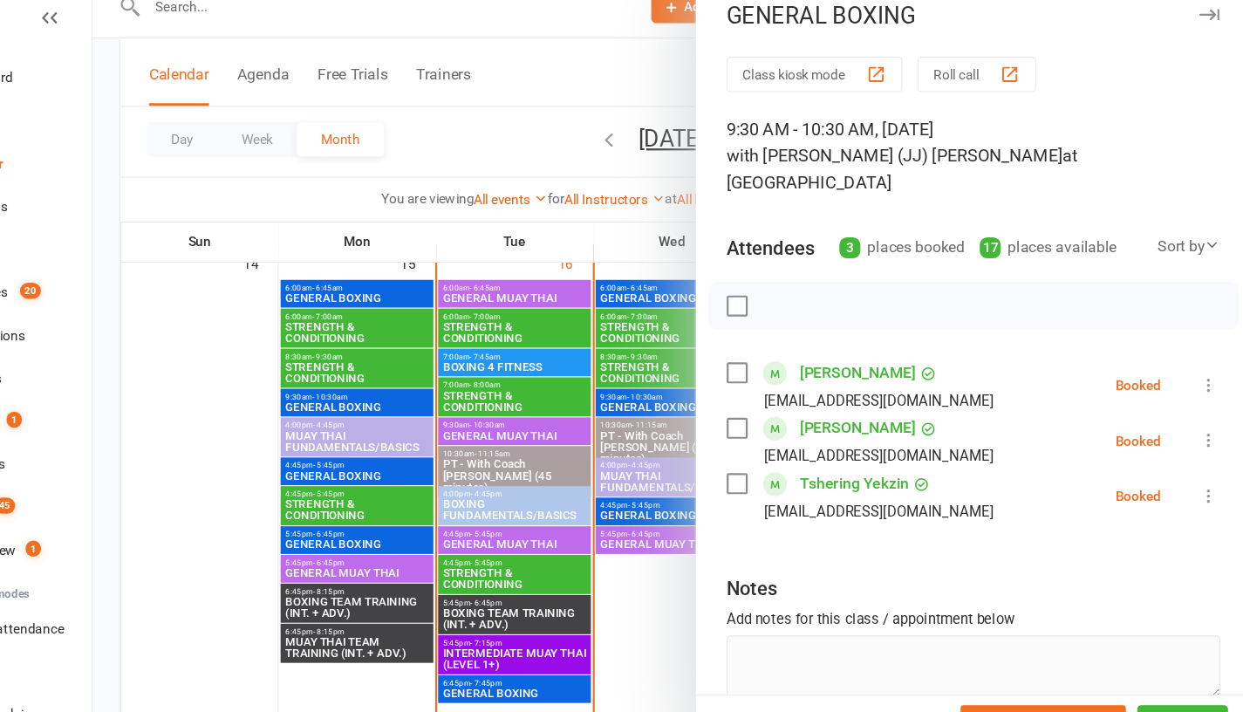
click at [682, 561] on div at bounding box center [714, 356] width 1058 height 712
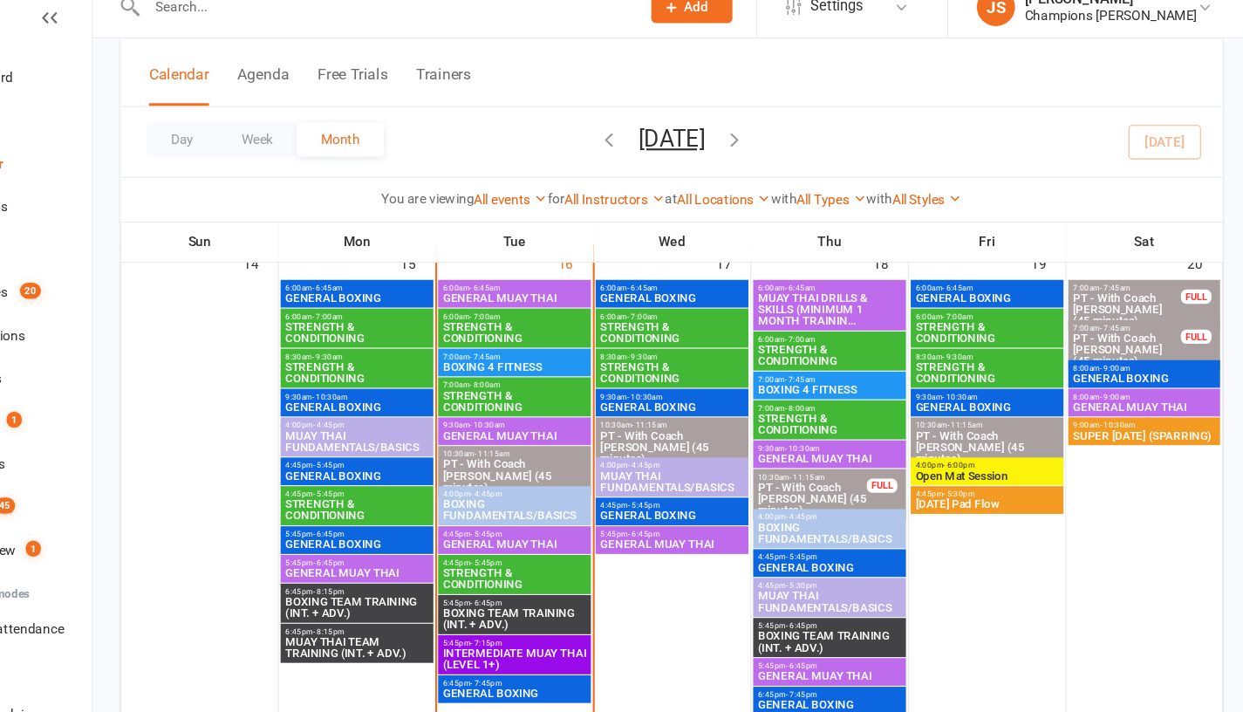
click at [711, 482] on span "4:45pm - 5:45pm" at bounding box center [714, 485] width 133 height 8
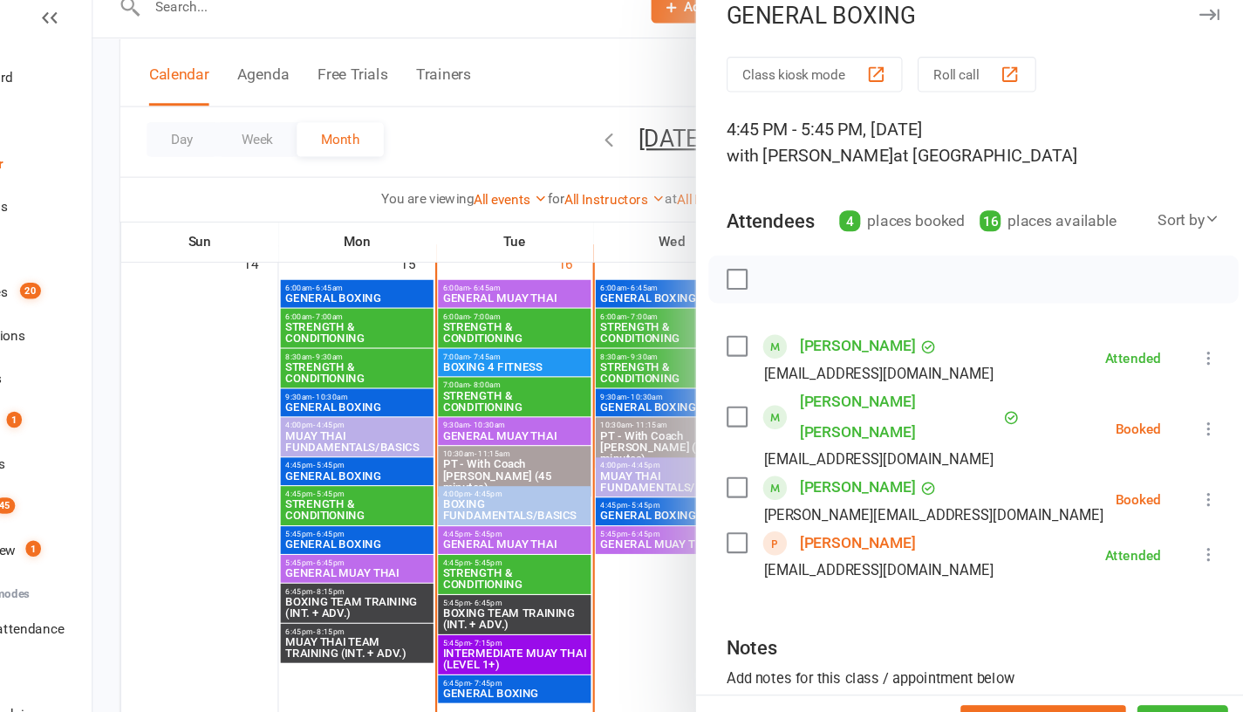
click at [671, 543] on div at bounding box center [714, 356] width 1058 height 712
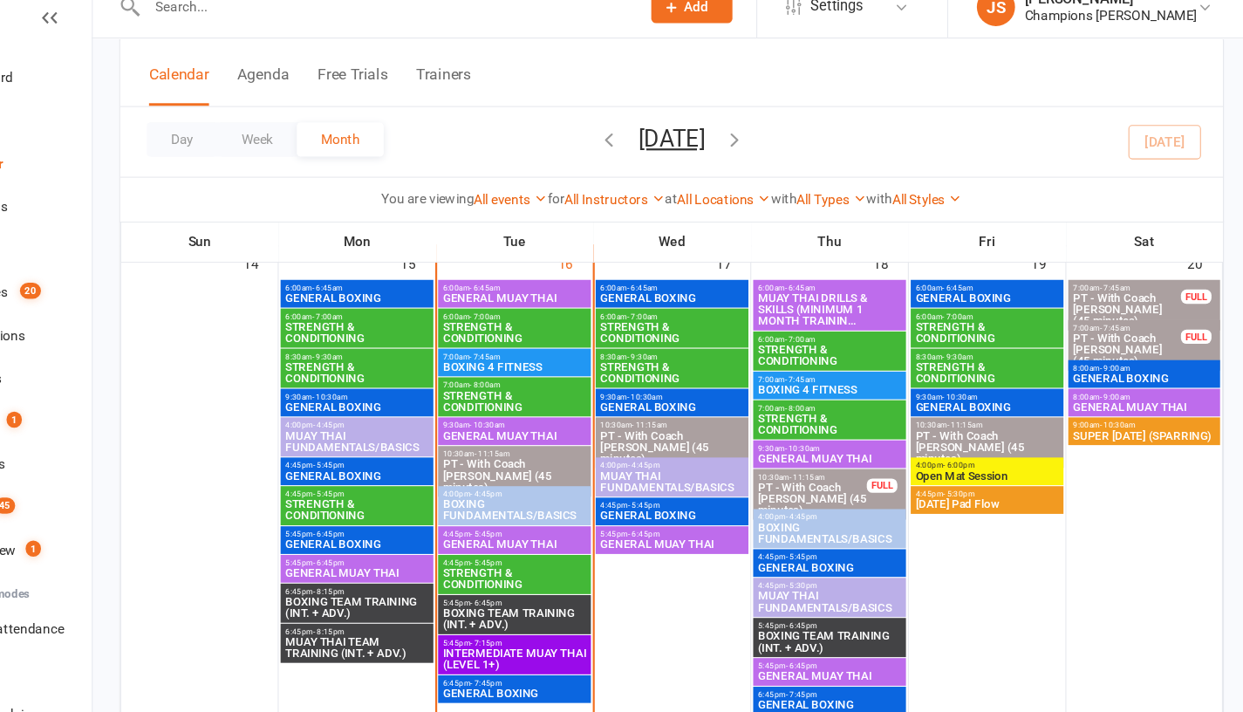
click at [689, 512] on span "- 6:45pm" at bounding box center [689, 511] width 29 height 8
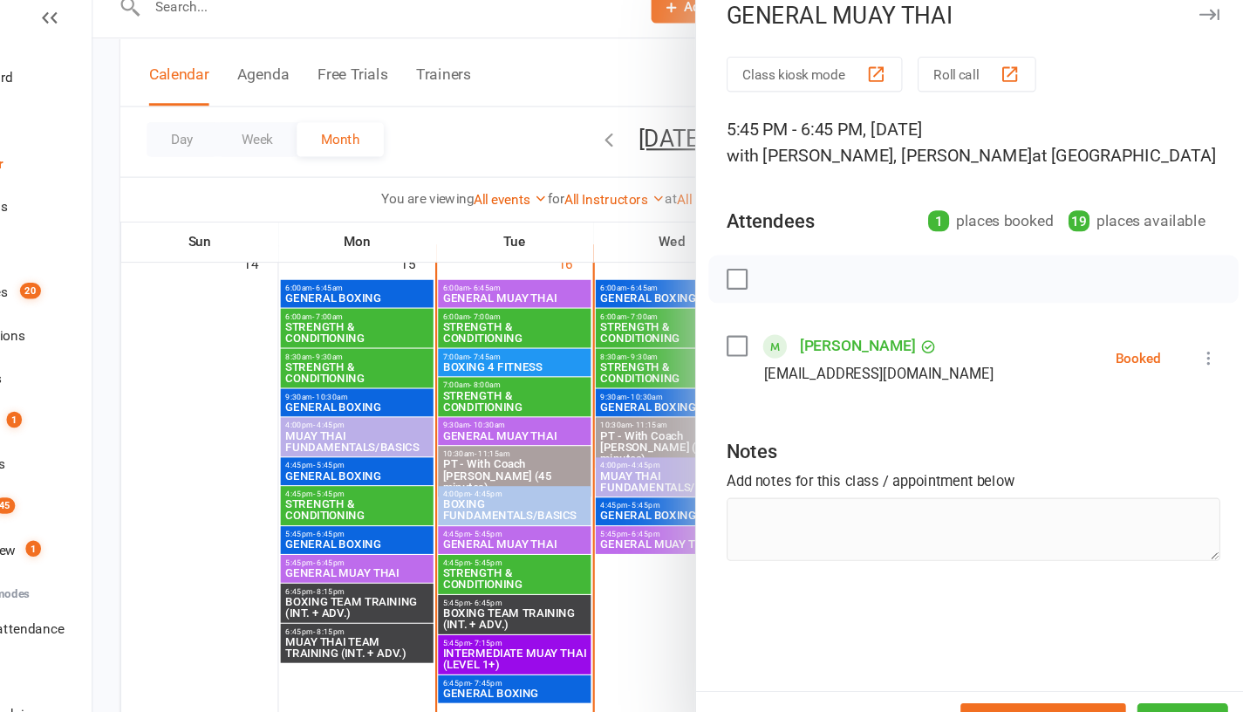
click at [679, 573] on div at bounding box center [714, 356] width 1058 height 712
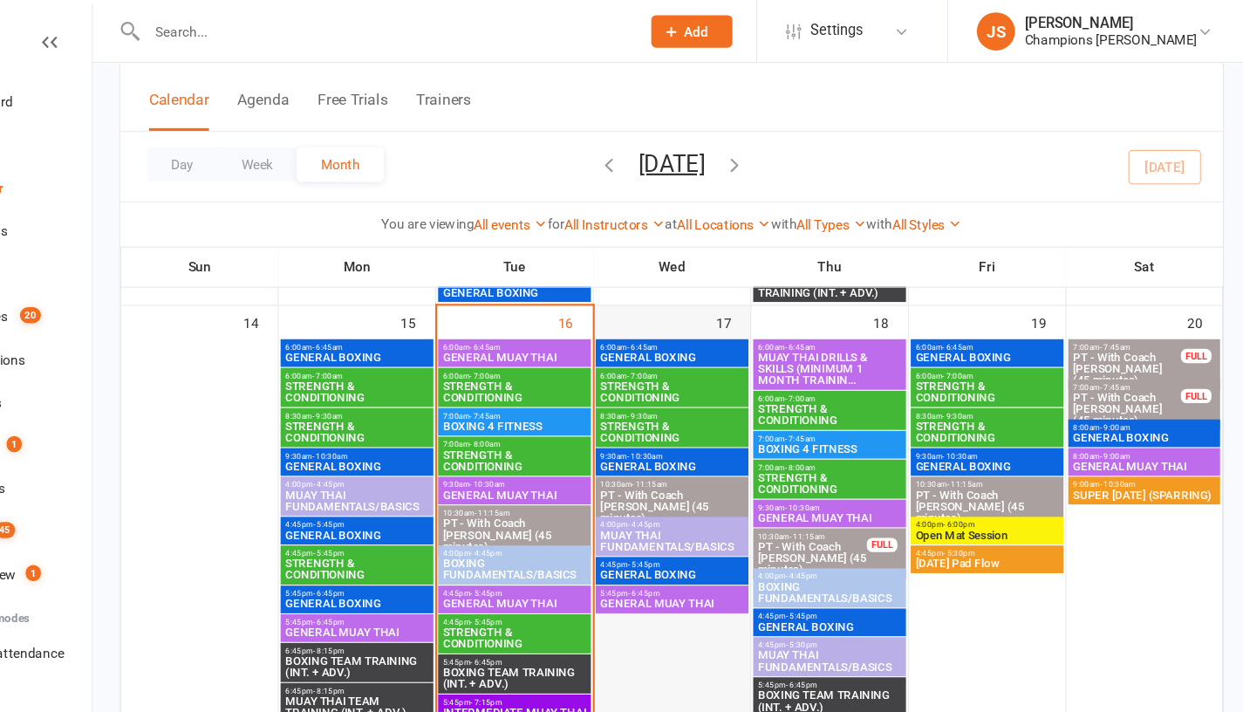
scroll to position [1024, 0]
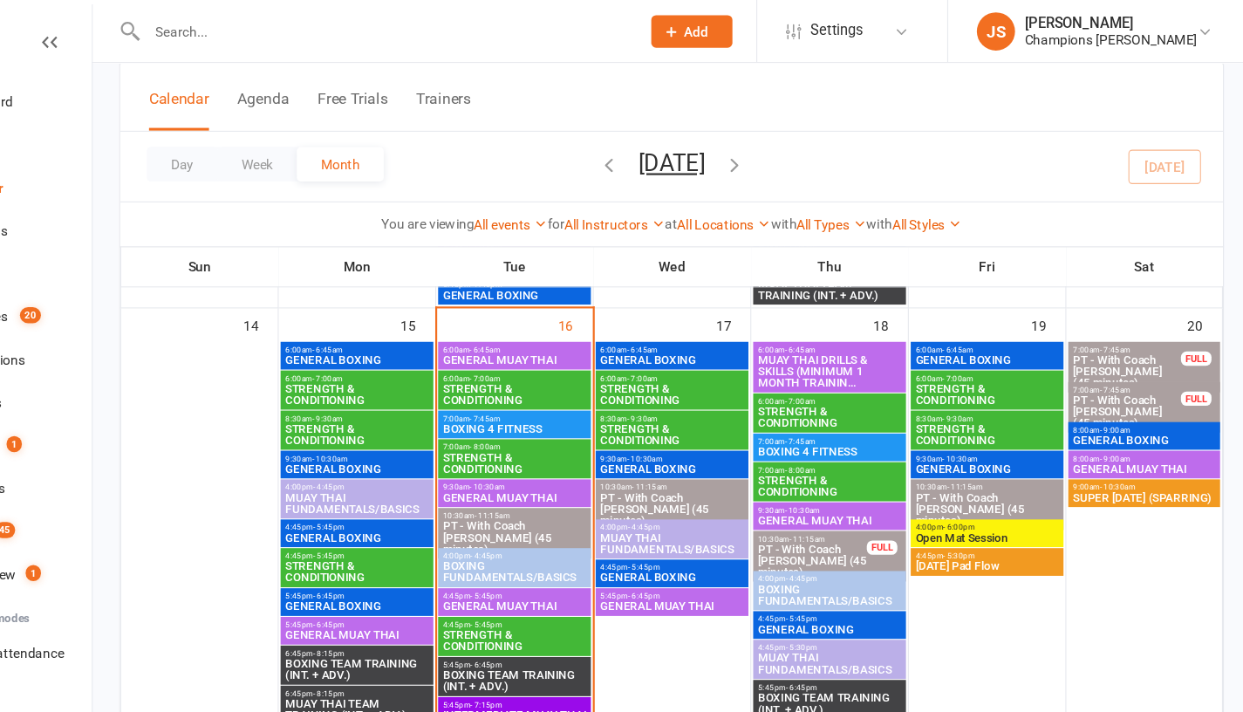
click at [1110, 414] on div "8:00am - 9:00am GENERAL [PERSON_NAME]" at bounding box center [1146, 424] width 139 height 25
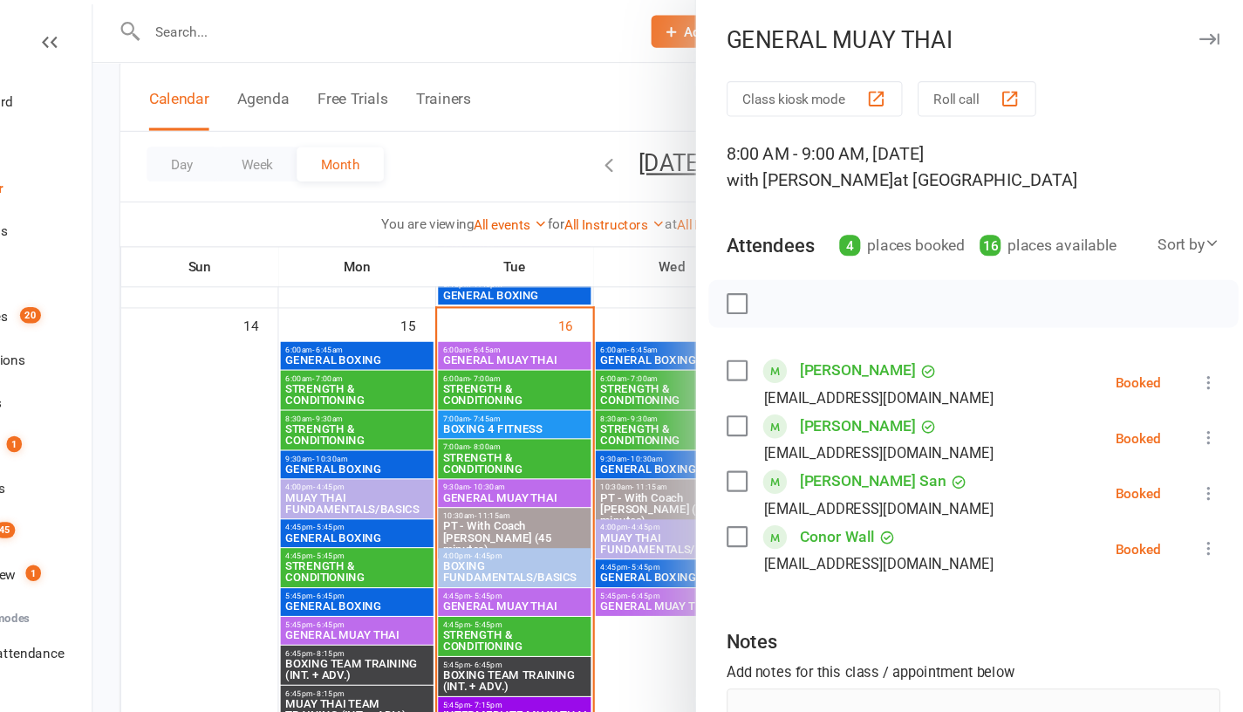
click at [657, 258] on div at bounding box center [714, 356] width 1058 height 712
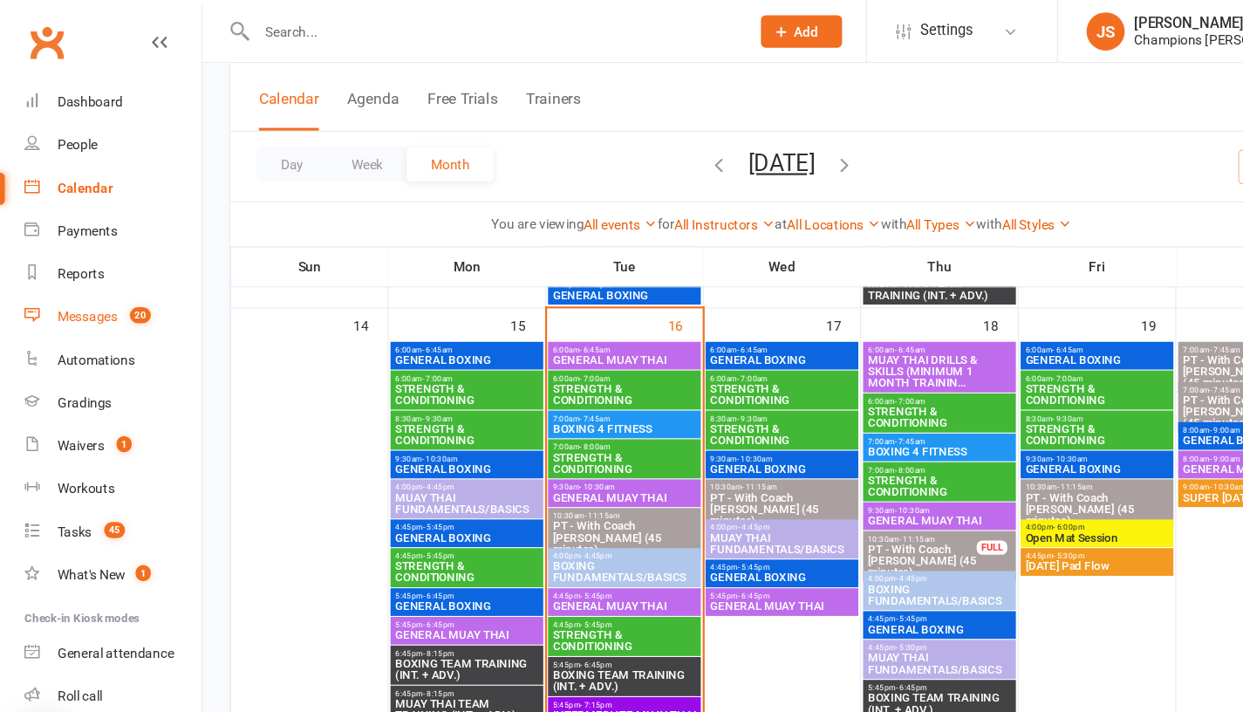
click at [94, 297] on div "Messages" at bounding box center [79, 290] width 55 height 14
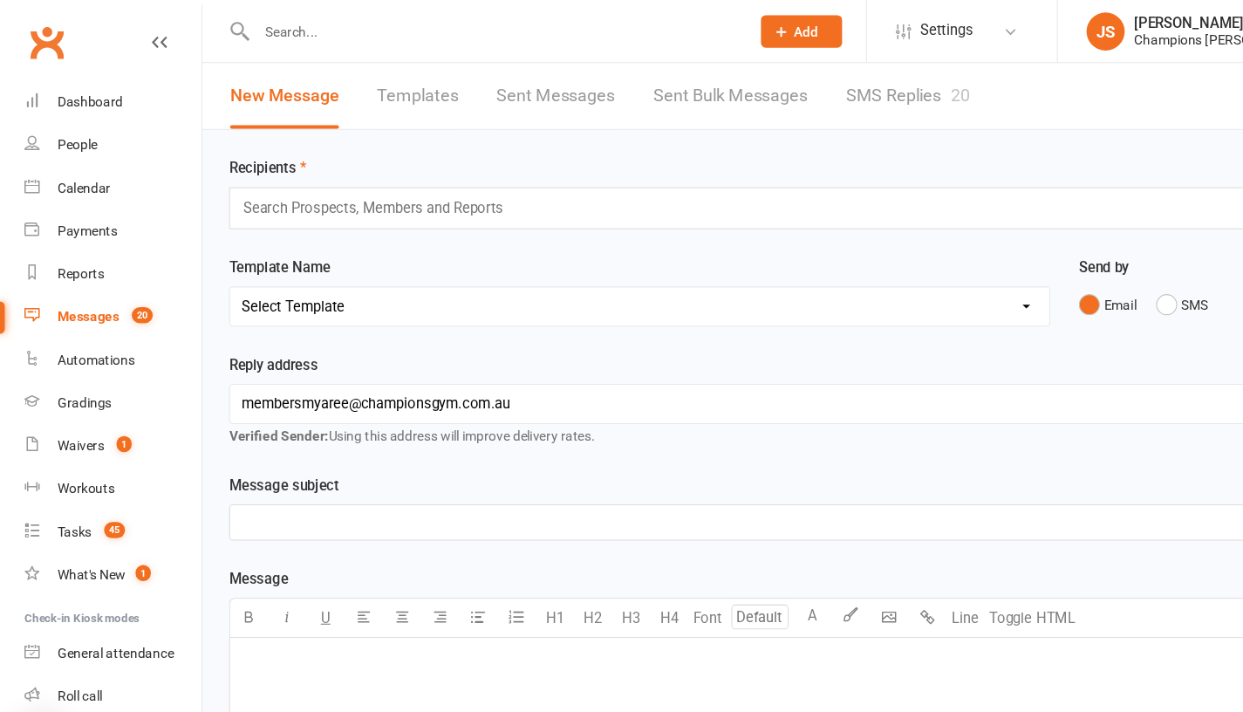
click at [808, 79] on link "SMS Replies 20" at bounding box center [829, 88] width 113 height 60
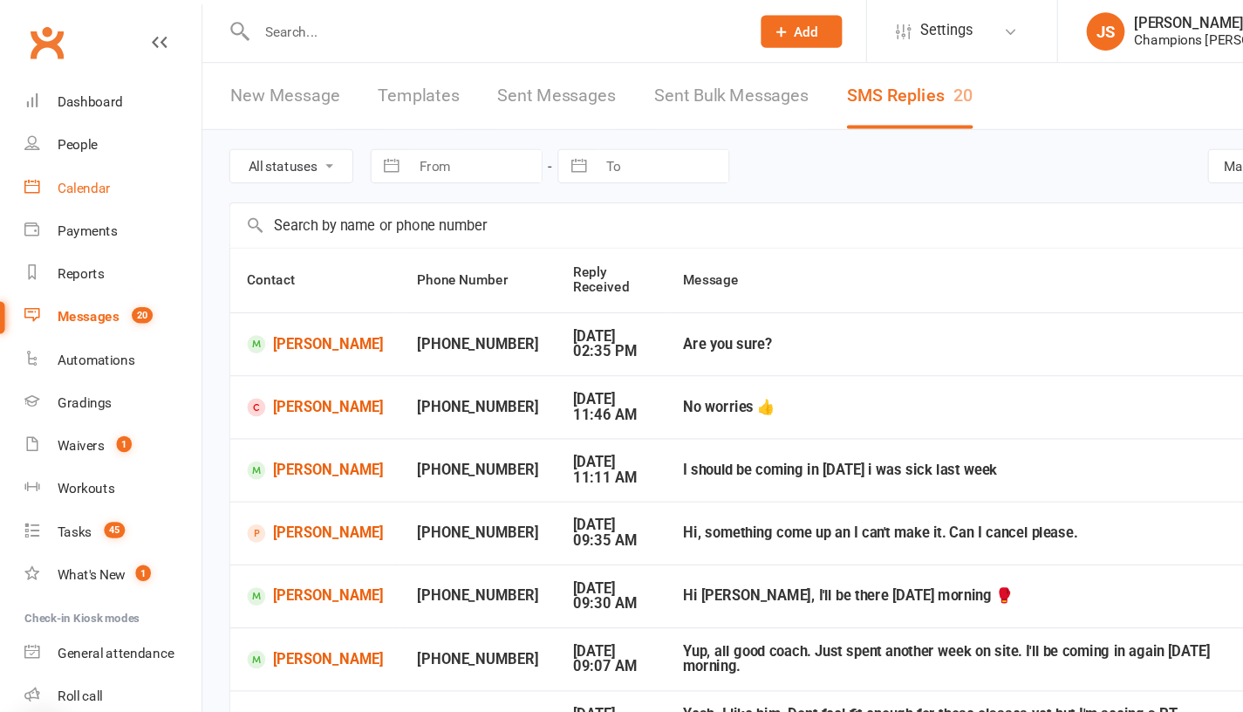
click at [87, 179] on div "Calendar" at bounding box center [76, 172] width 49 height 14
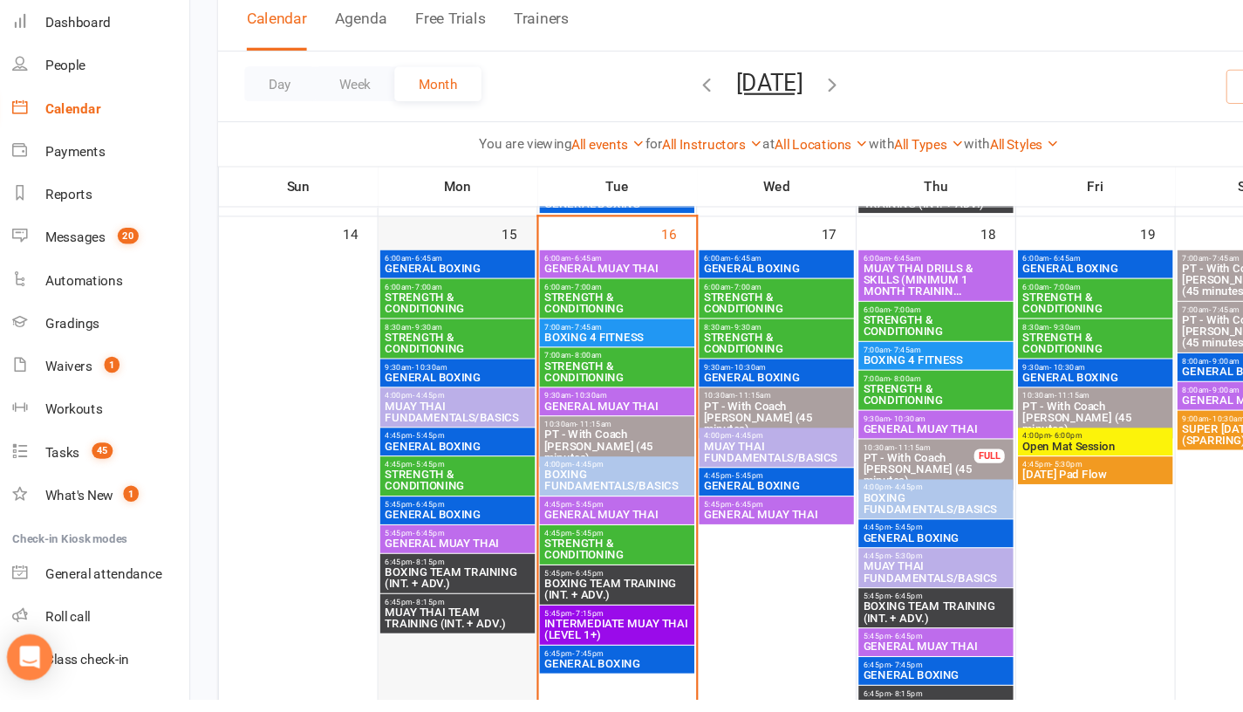
scroll to position [1038, 0]
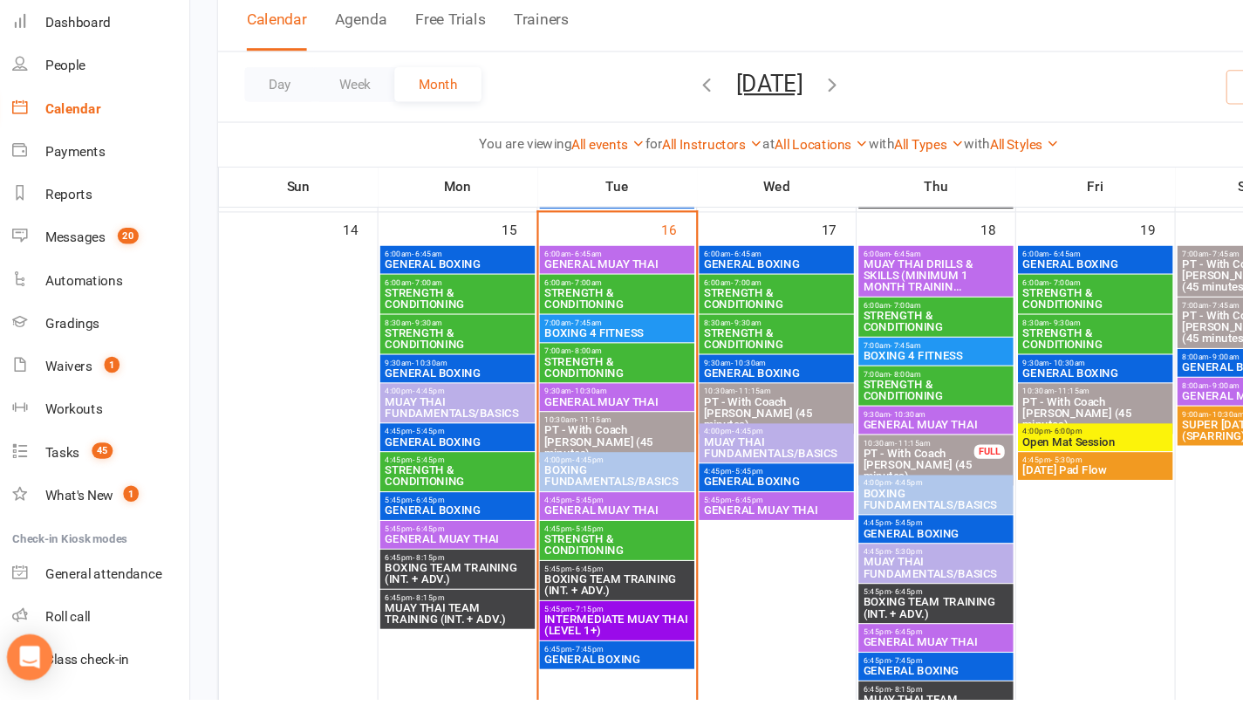
click at [575, 432] on span "9:30am - 10:30am" at bounding box center [575, 431] width 134 height 8
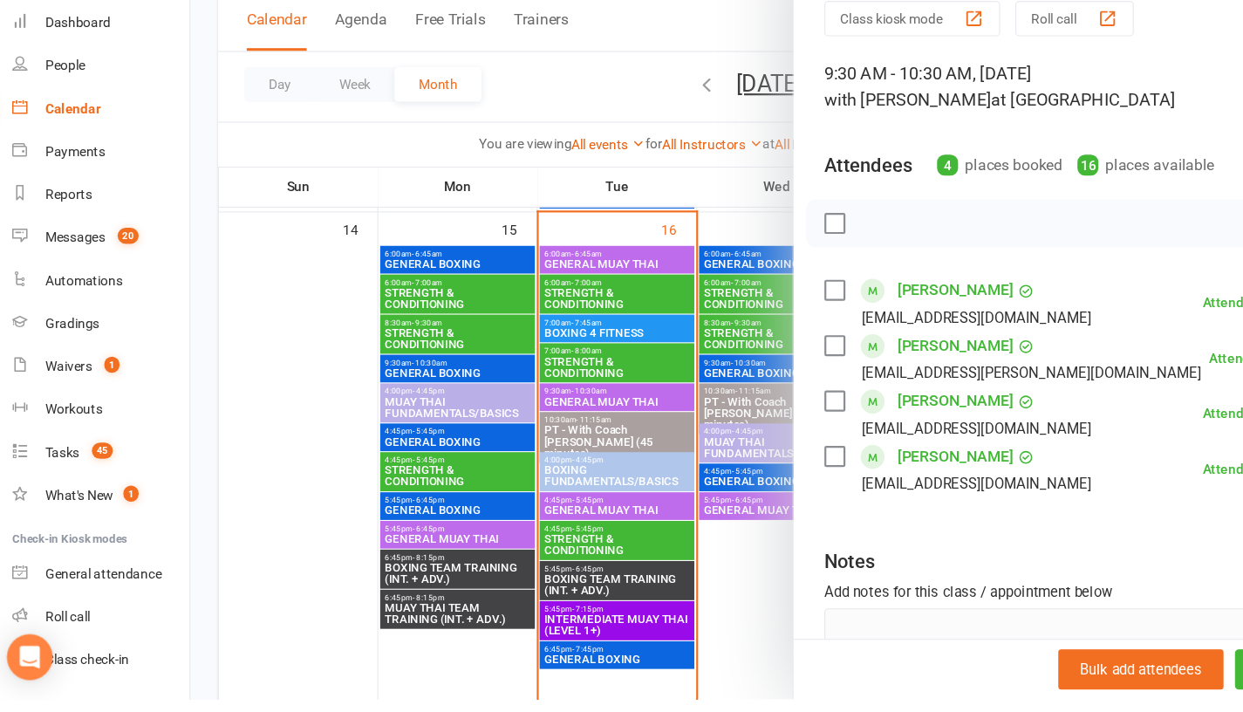
click at [291, 400] on div at bounding box center [714, 356] width 1058 height 712
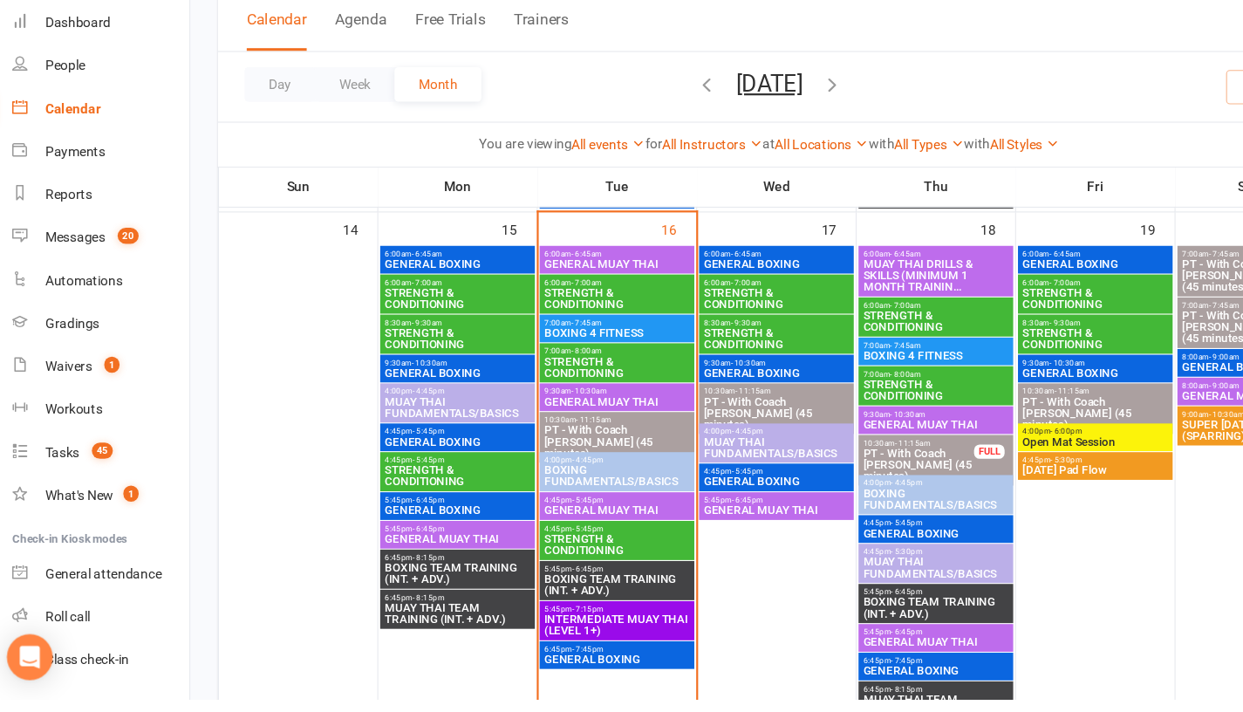
click at [573, 600] on span "BOXING TEAM TRAINING (INT. + ADV.)" at bounding box center [575, 607] width 134 height 21
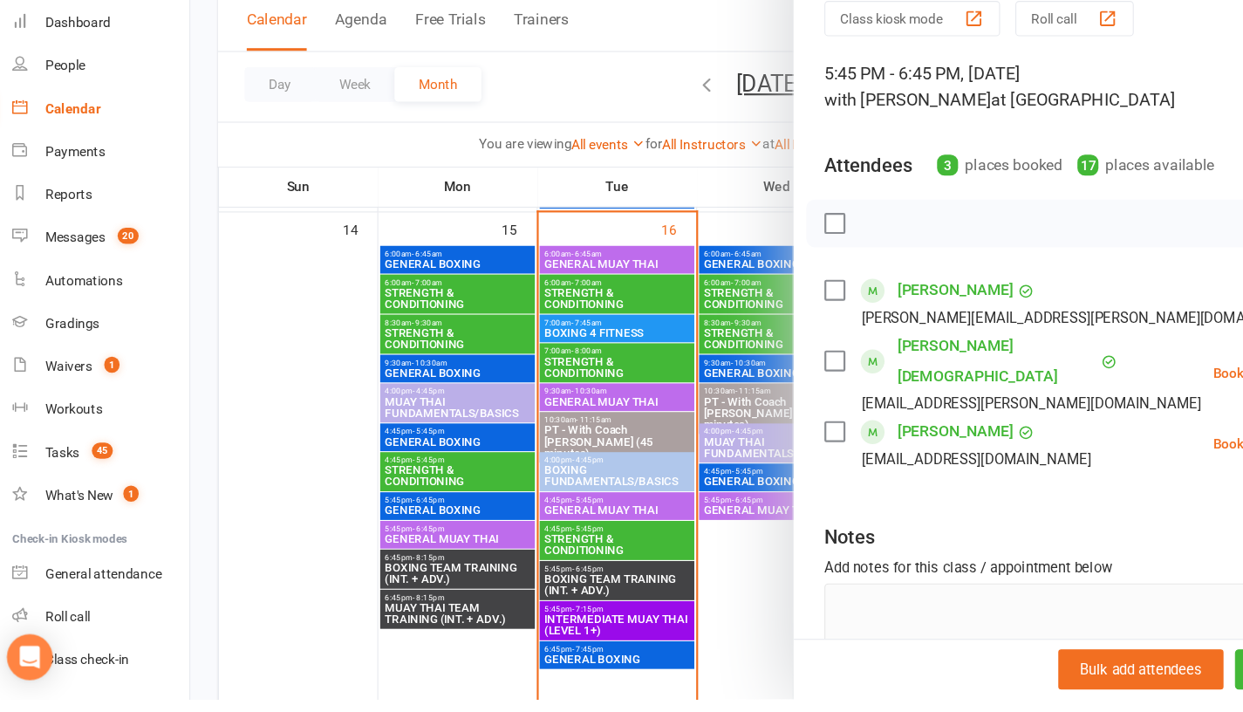
click at [314, 437] on div at bounding box center [714, 356] width 1058 height 712
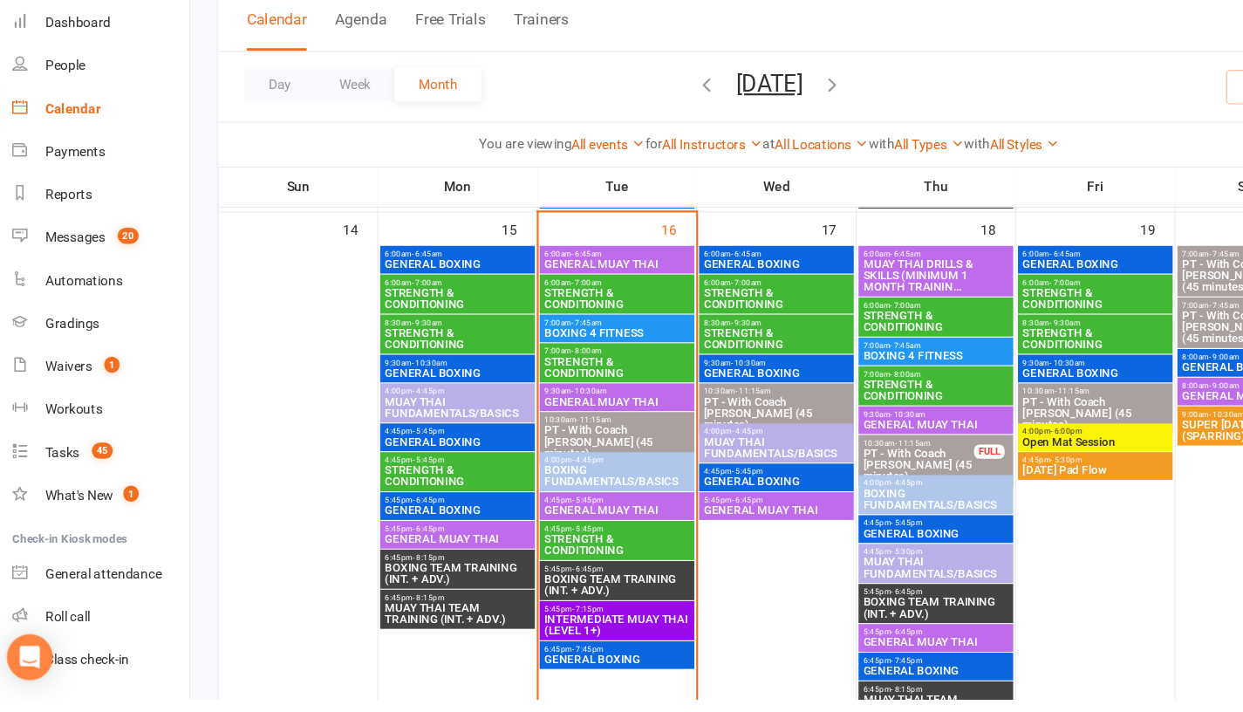
click at [609, 534] on span "GENERAL MUAY THAI" at bounding box center [575, 539] width 134 height 10
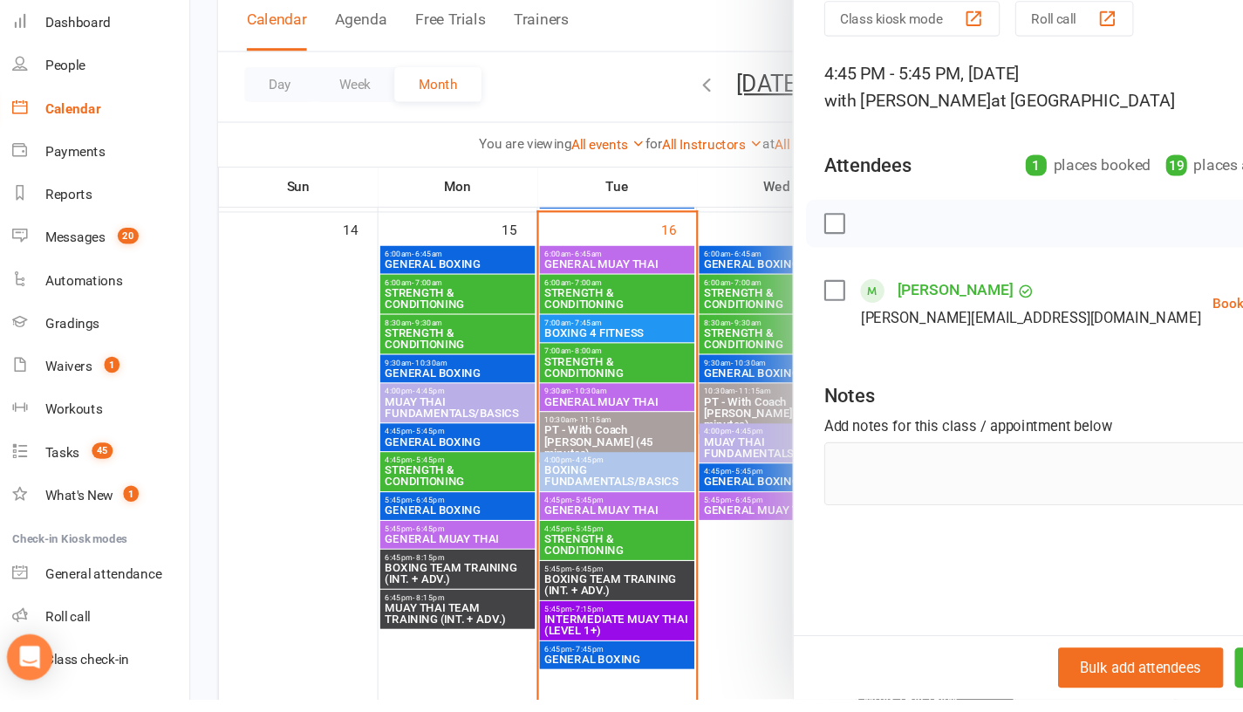
click at [323, 446] on div at bounding box center [714, 356] width 1058 height 712
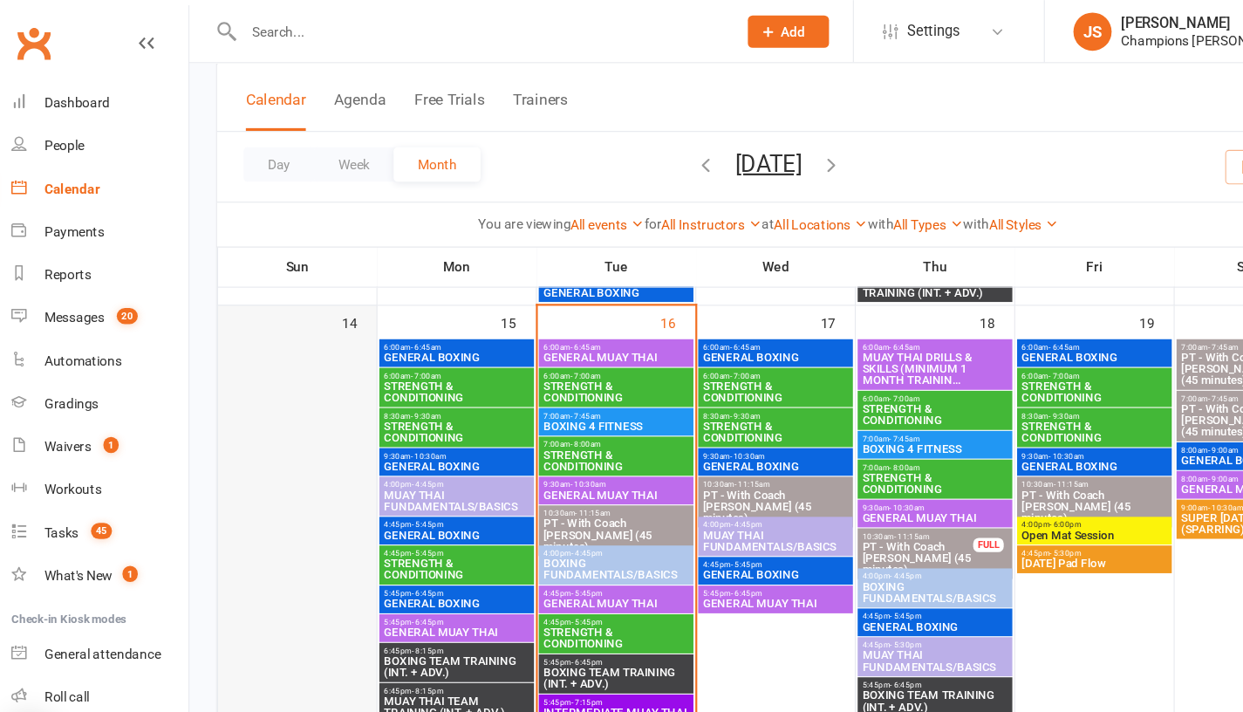
scroll to position [1011, 0]
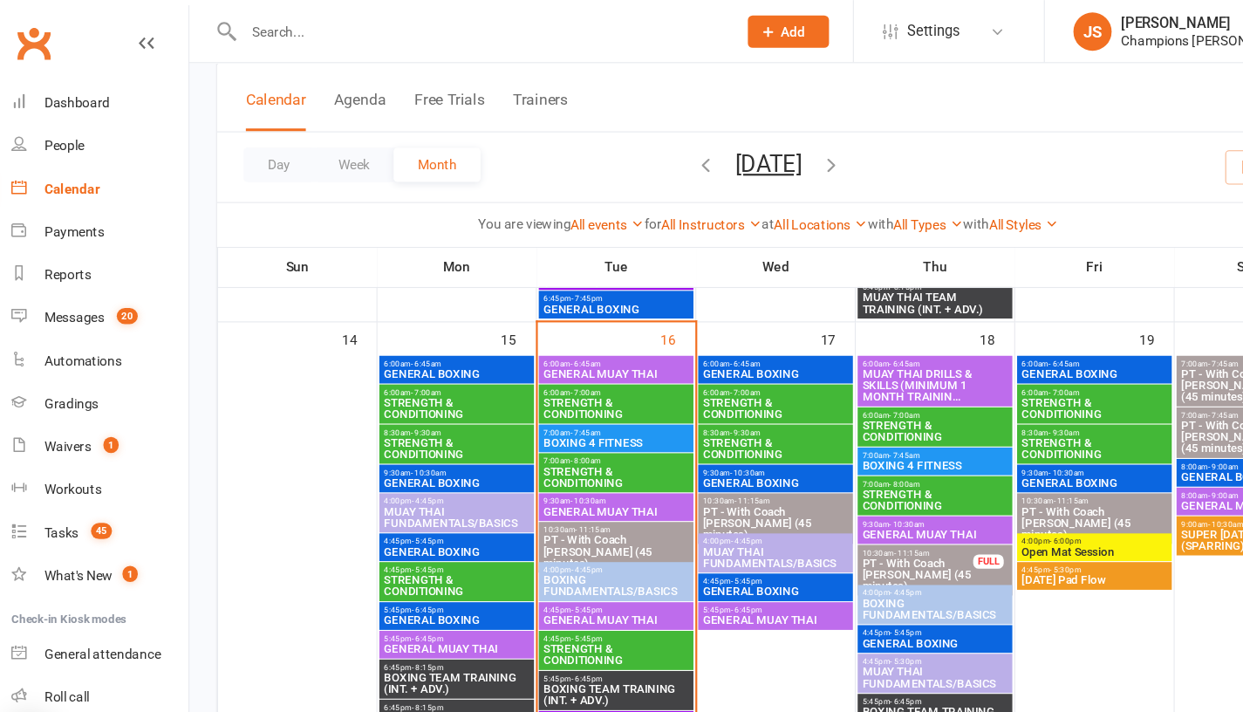
click at [530, 336] on span "GENERAL MUAY THAI" at bounding box center [575, 341] width 134 height 10
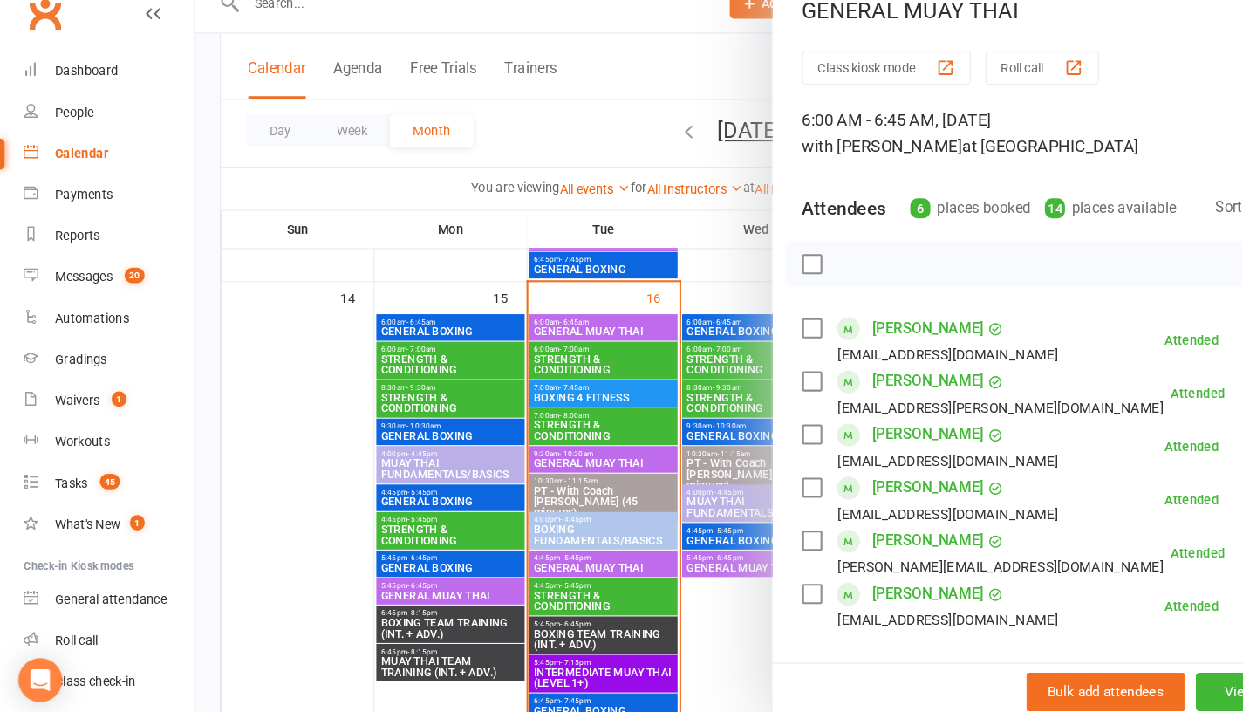
click at [256, 421] on div at bounding box center [714, 356] width 1058 height 712
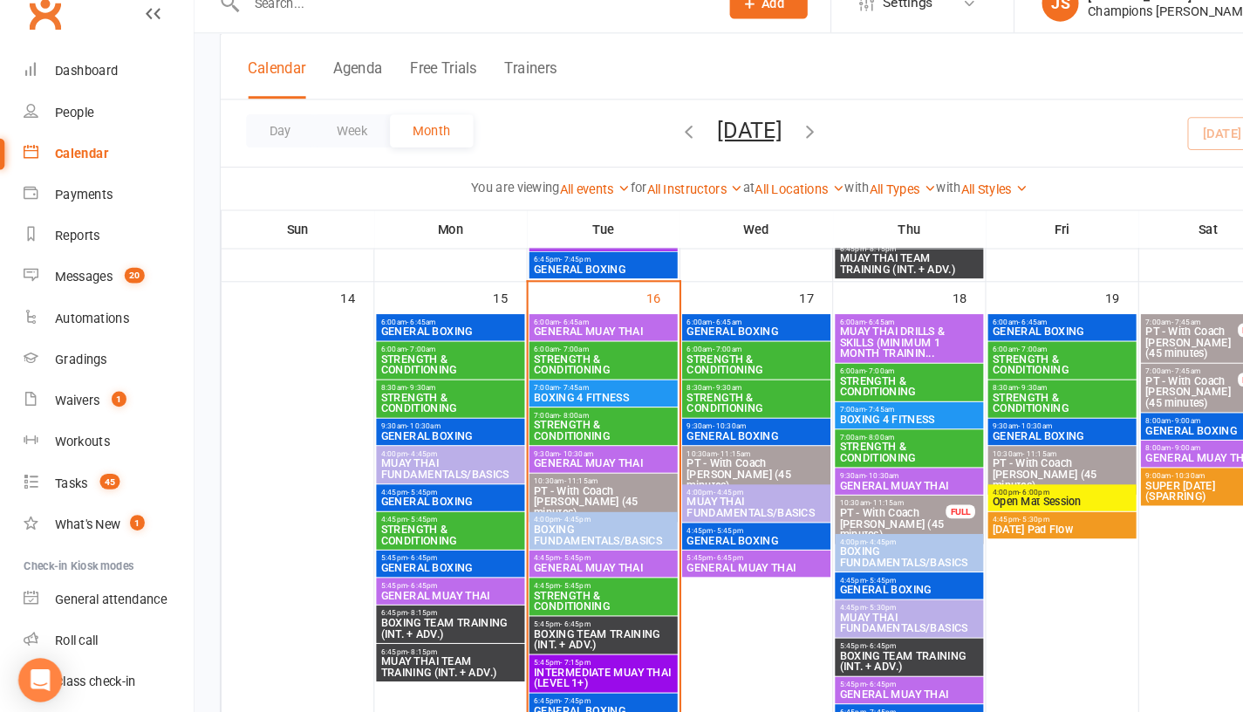
click at [569, 462] on span "GENERAL MUAY THAI" at bounding box center [575, 467] width 134 height 10
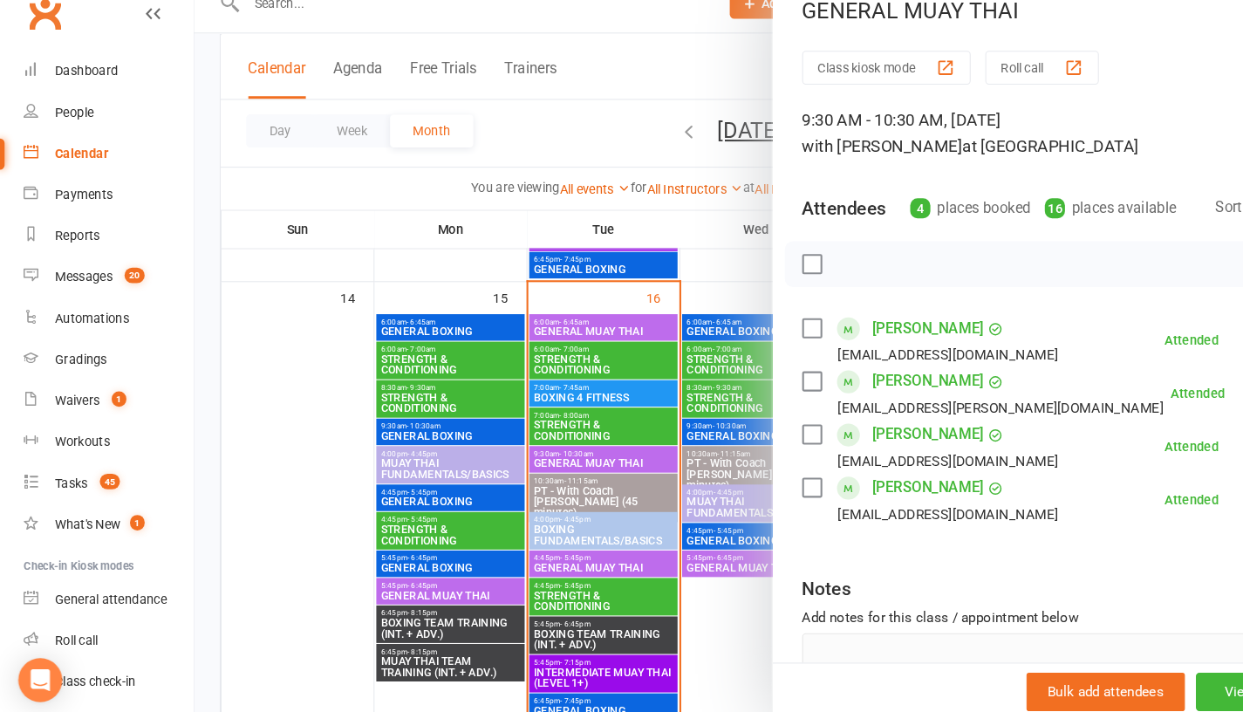
click at [284, 421] on div at bounding box center [714, 356] width 1058 height 712
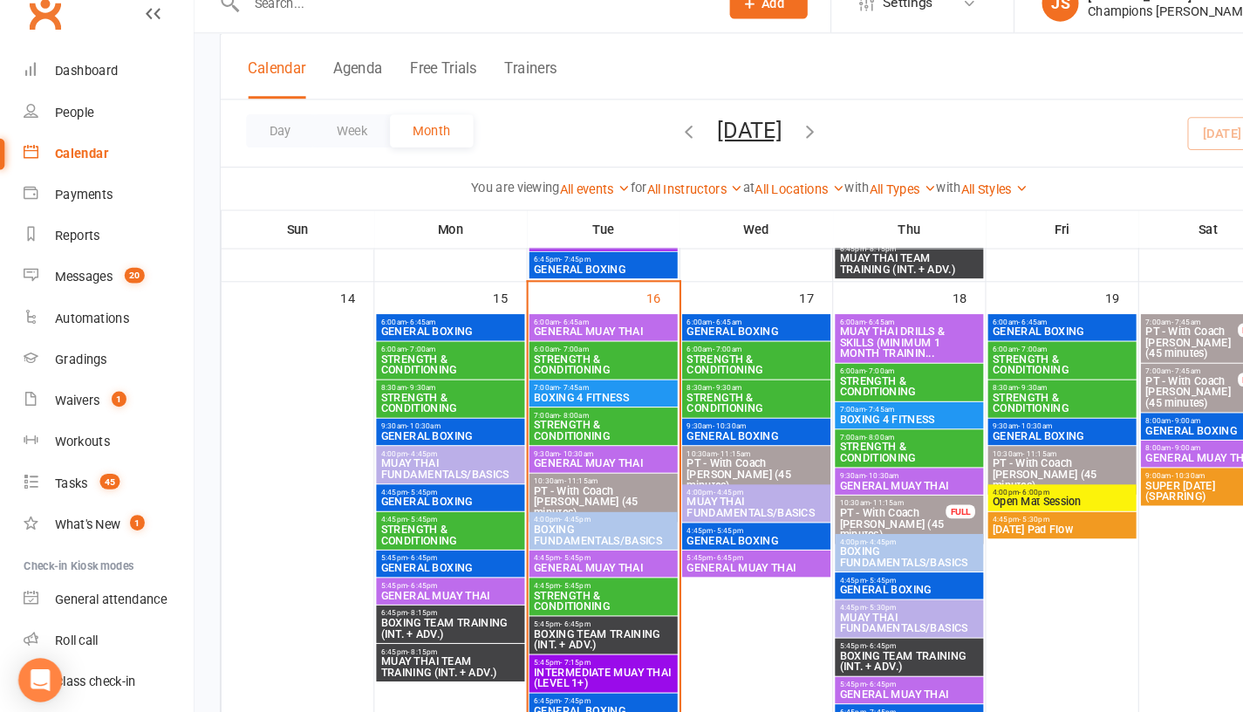
click at [550, 558] on span "- 5:45pm" at bounding box center [548, 557] width 29 height 8
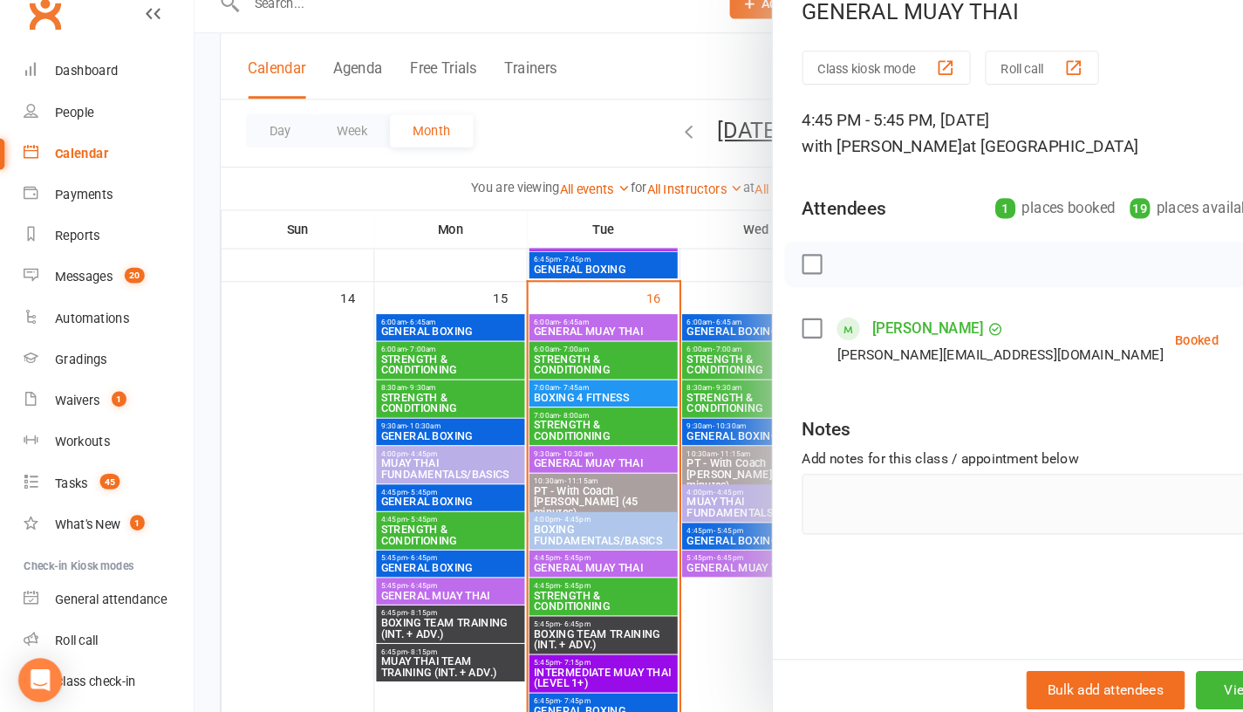
click at [313, 440] on div at bounding box center [714, 356] width 1058 height 712
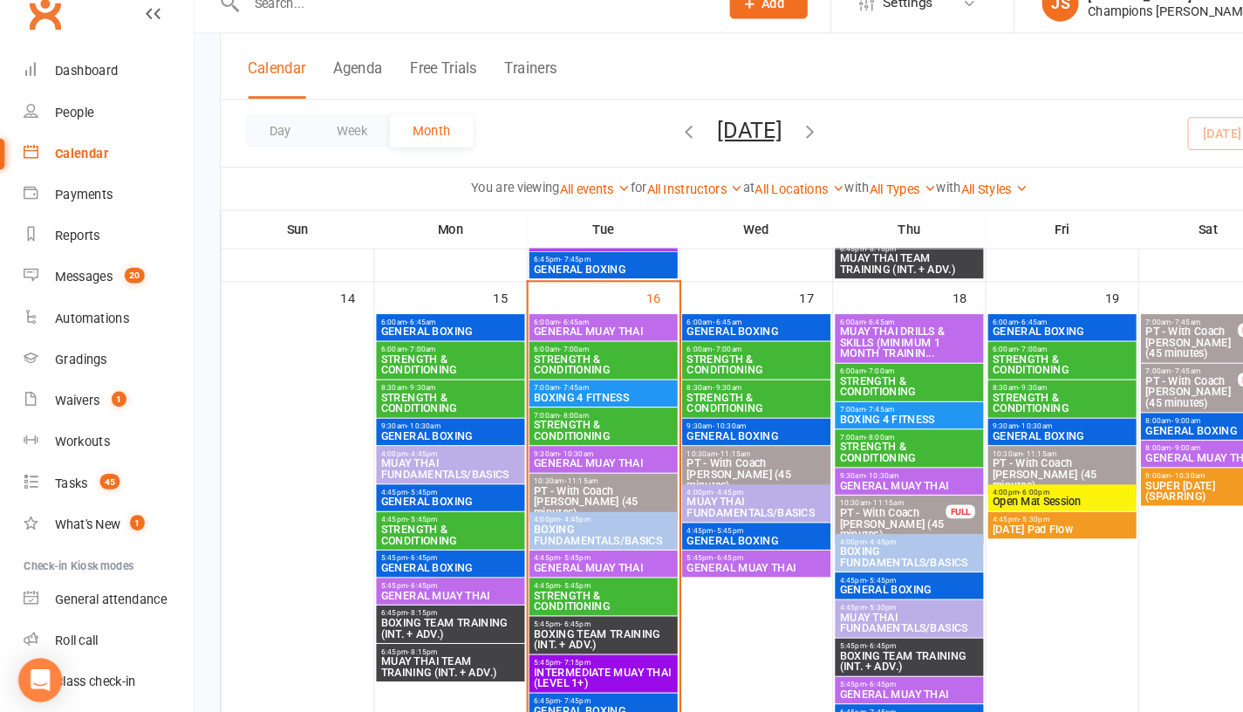
scroll to position [1013, 0]
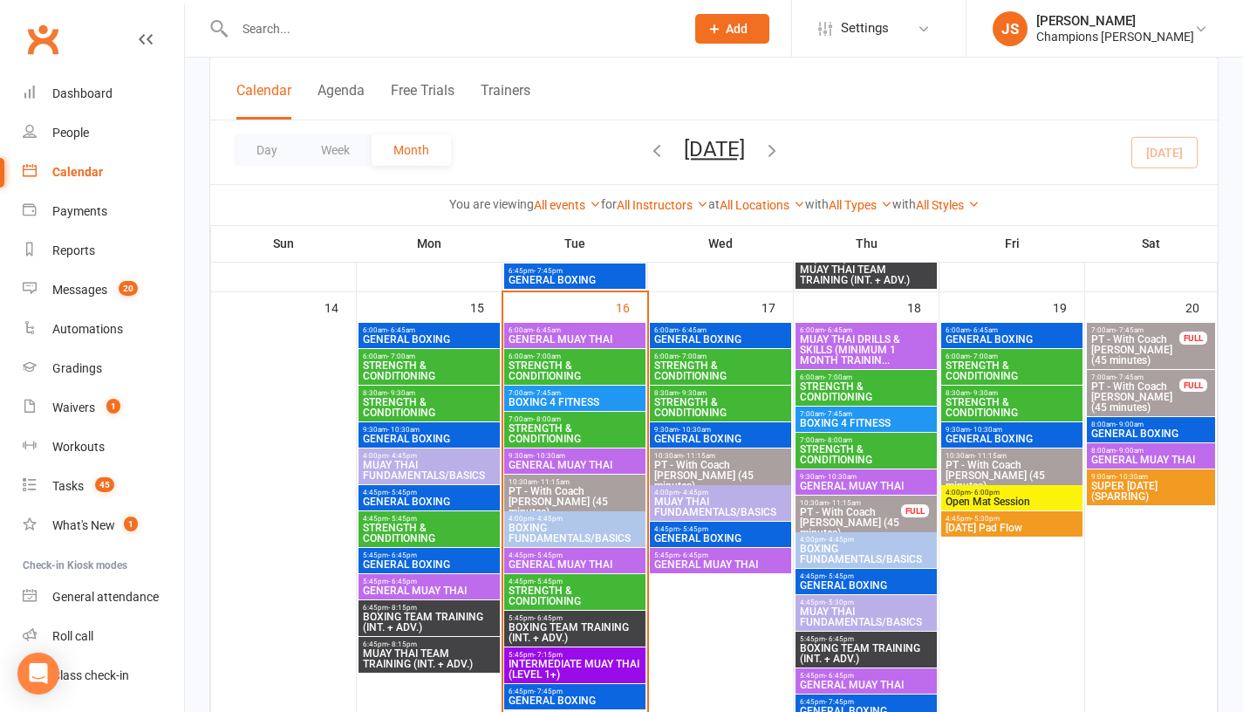
click at [537, 460] on span "GENERAL MUAY THAI" at bounding box center [575, 465] width 134 height 10
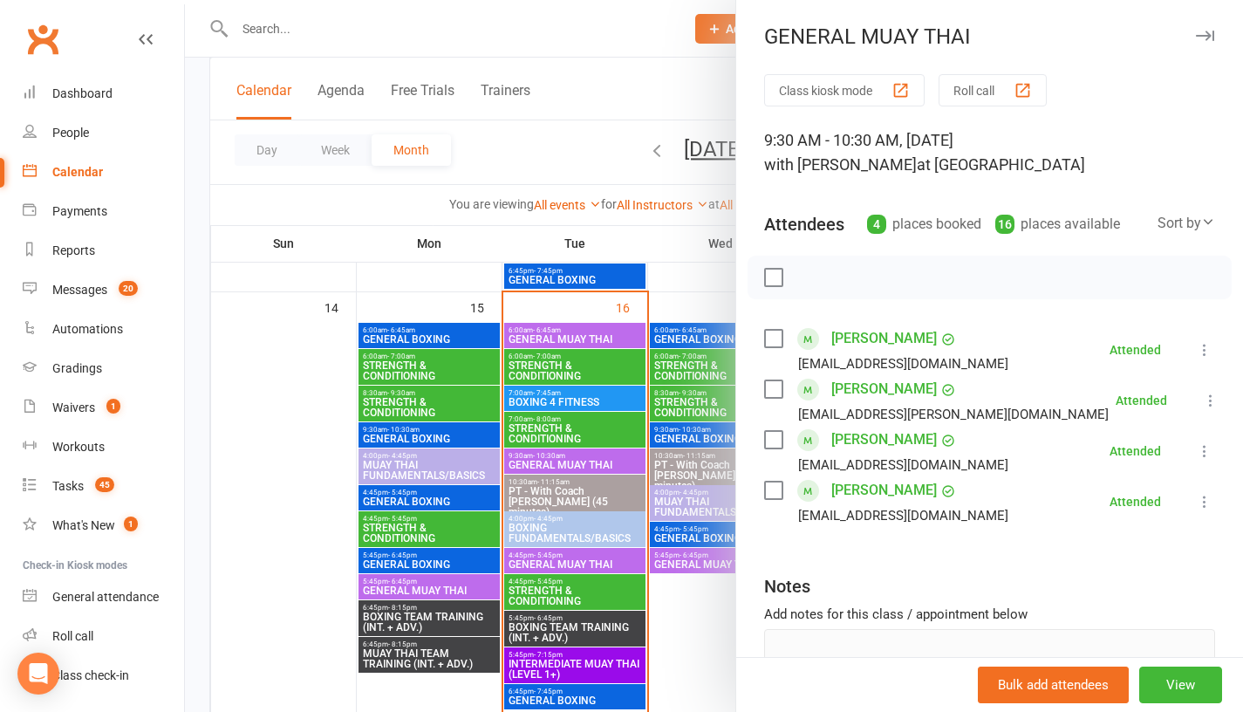
click at [286, 435] on div at bounding box center [714, 356] width 1058 height 712
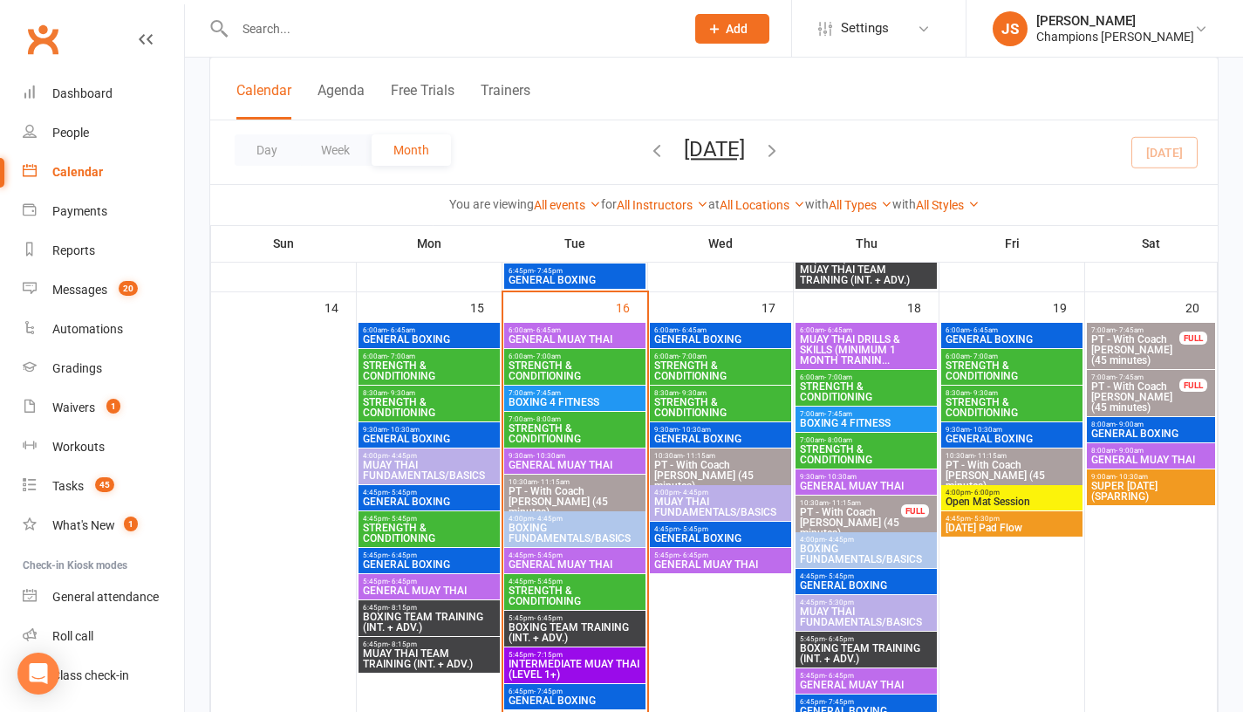
click at [839, 510] on span "PT - With Coach [PERSON_NAME] (45 minutes)" at bounding box center [850, 522] width 103 height 31
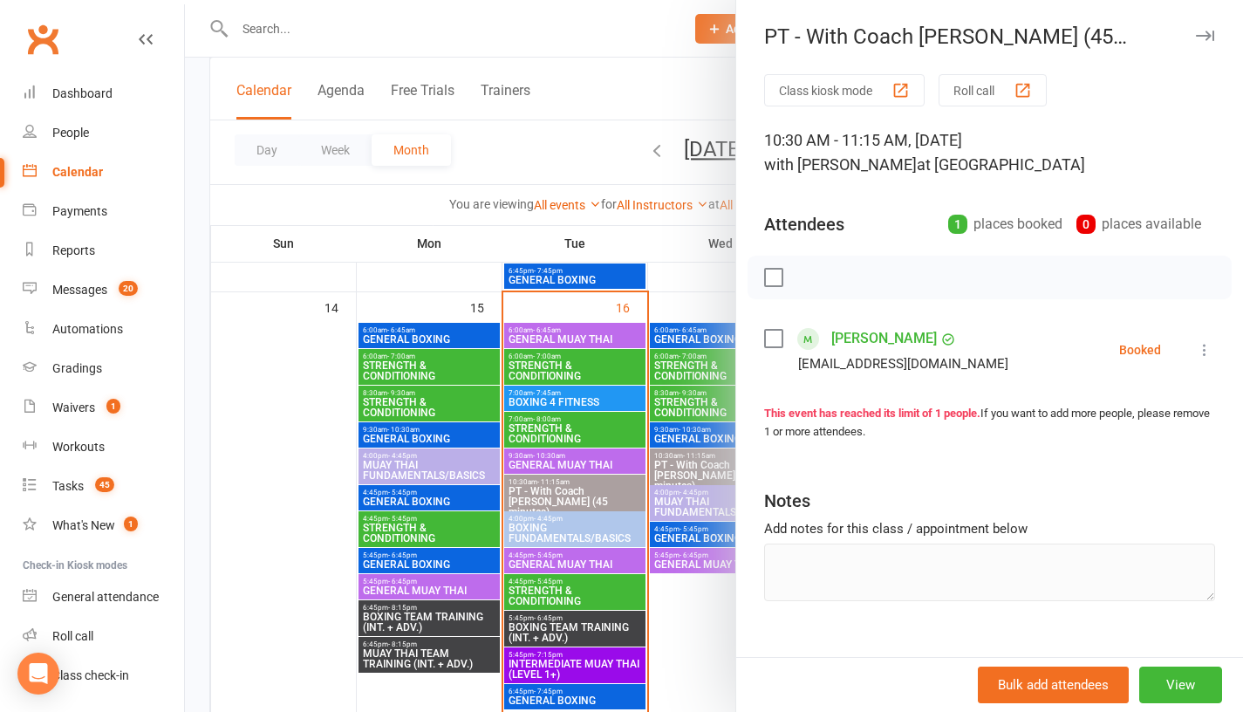
click at [695, 661] on div at bounding box center [714, 356] width 1058 height 712
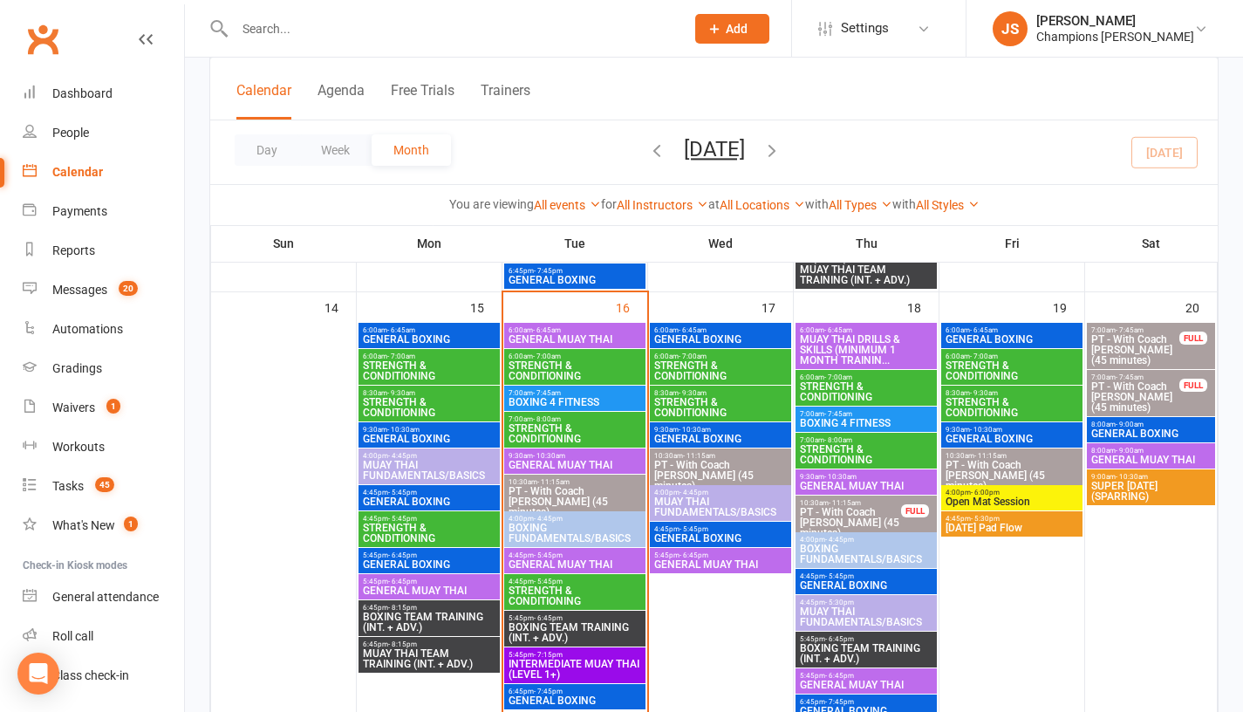
click at [539, 38] on input "text" at bounding box center [450, 29] width 443 height 24
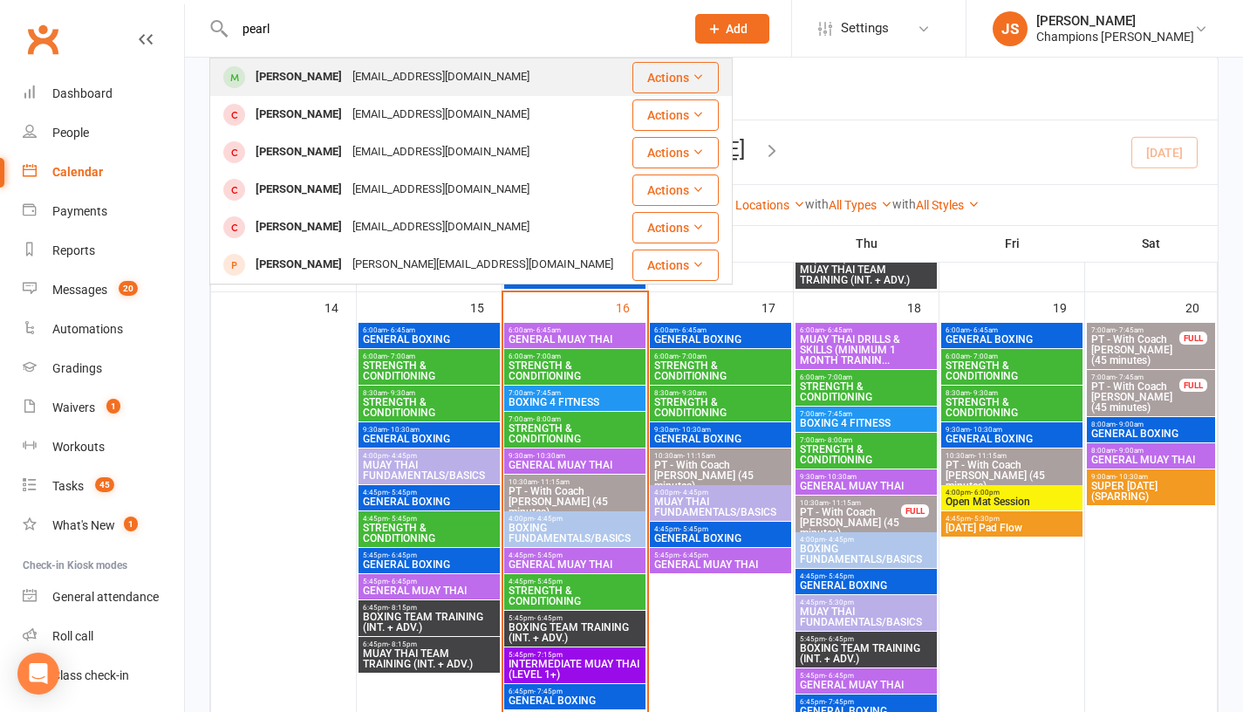
type input "pearl"
click at [483, 72] on div "[PERSON_NAME] [EMAIL_ADDRESS][DOMAIN_NAME]" at bounding box center [420, 77] width 419 height 36
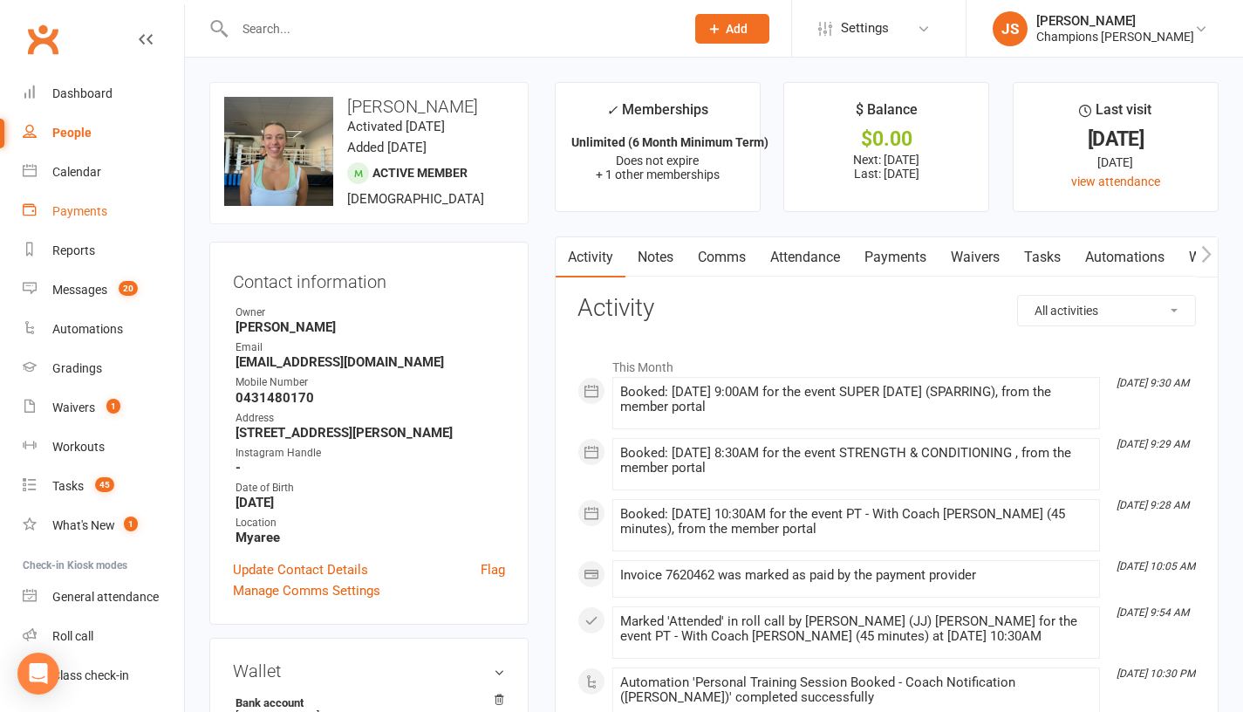
click at [105, 203] on link "Payments" at bounding box center [103, 211] width 161 height 39
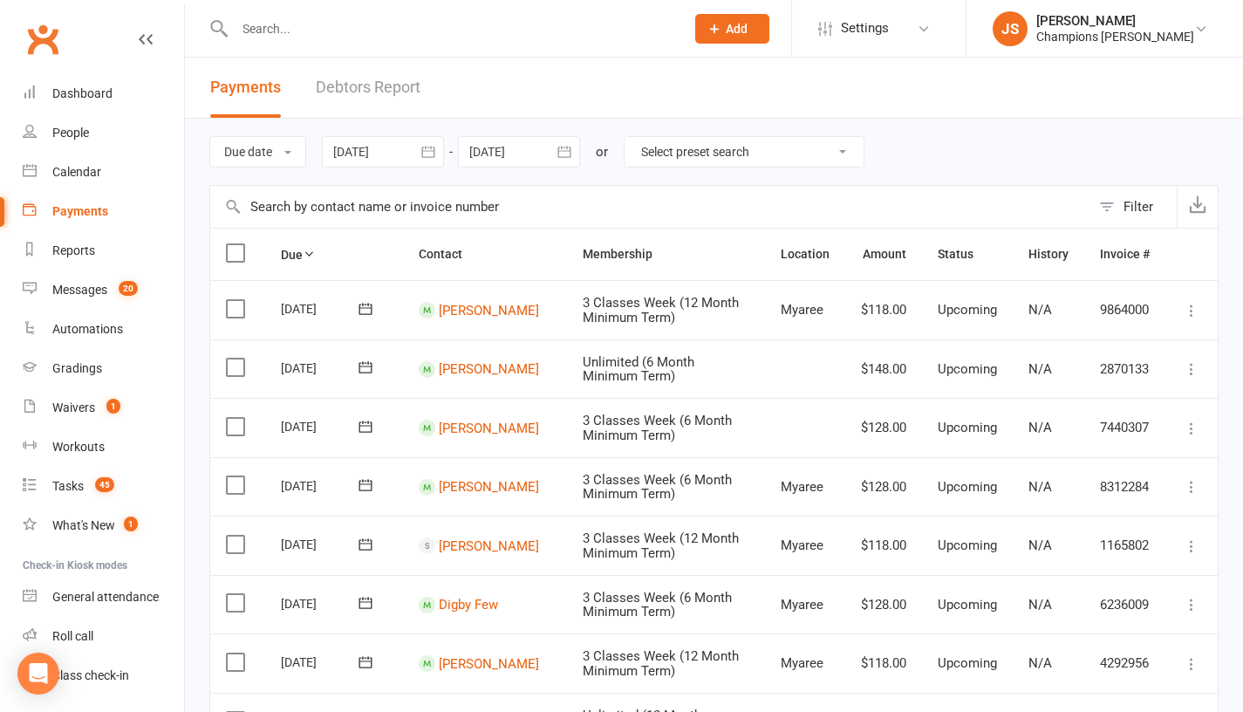
click at [1117, 209] on button "Filter" at bounding box center [1134, 207] width 86 height 42
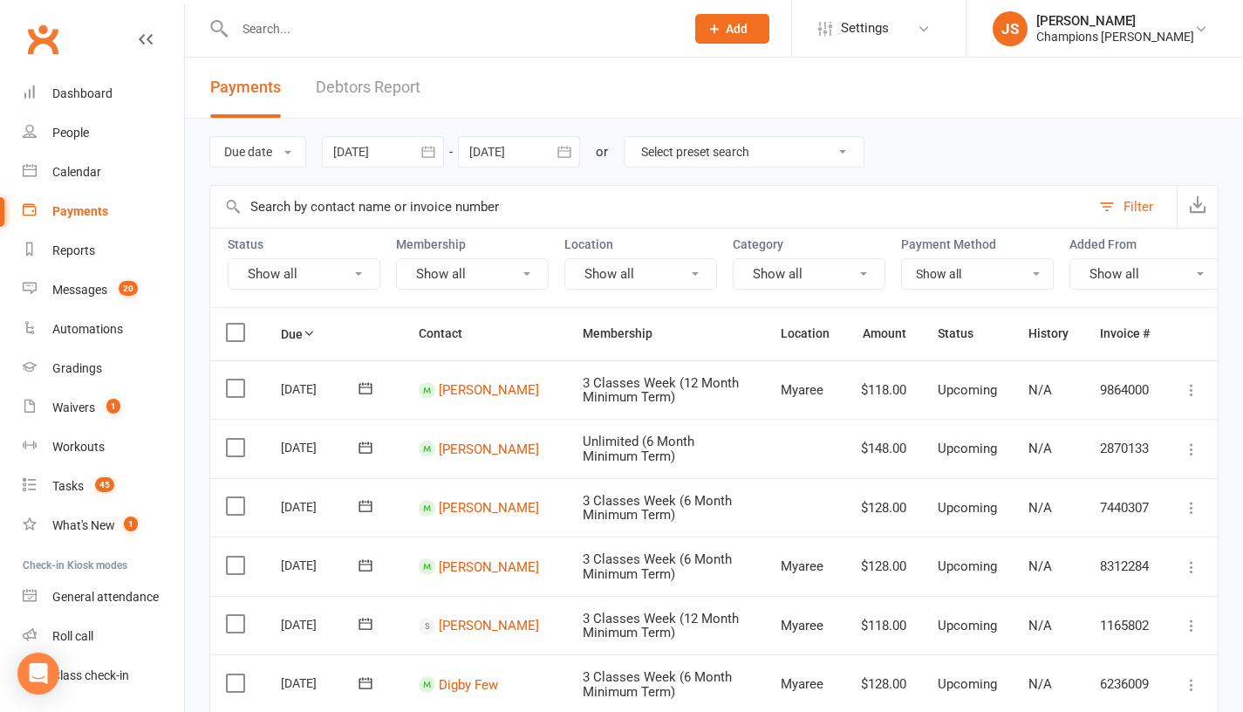
click at [328, 279] on button "Show all" at bounding box center [304, 273] width 153 height 31
click at [480, 273] on button "Show all" at bounding box center [472, 273] width 153 height 31
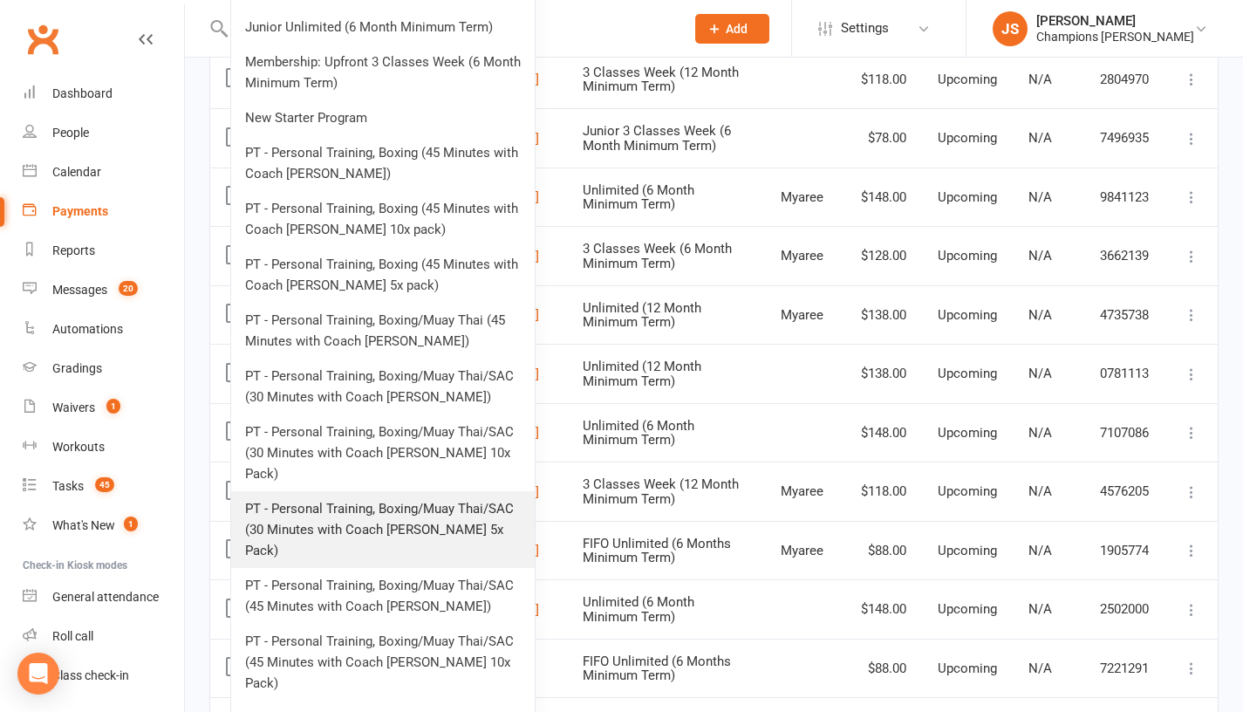
scroll to position [784, 0]
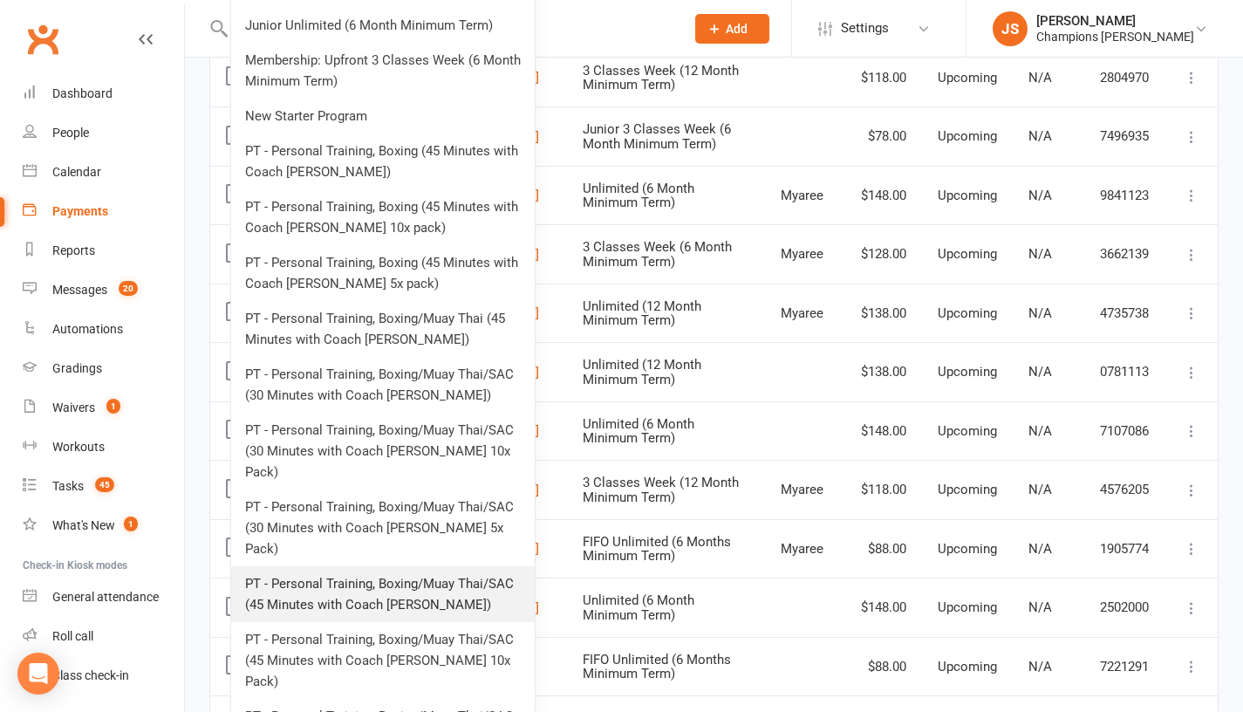
click at [400, 566] on link "PT - Personal Training, Boxing/Muay Thai/SAC (45 Minutes with Coach [PERSON_NAM…" at bounding box center [383, 594] width 304 height 56
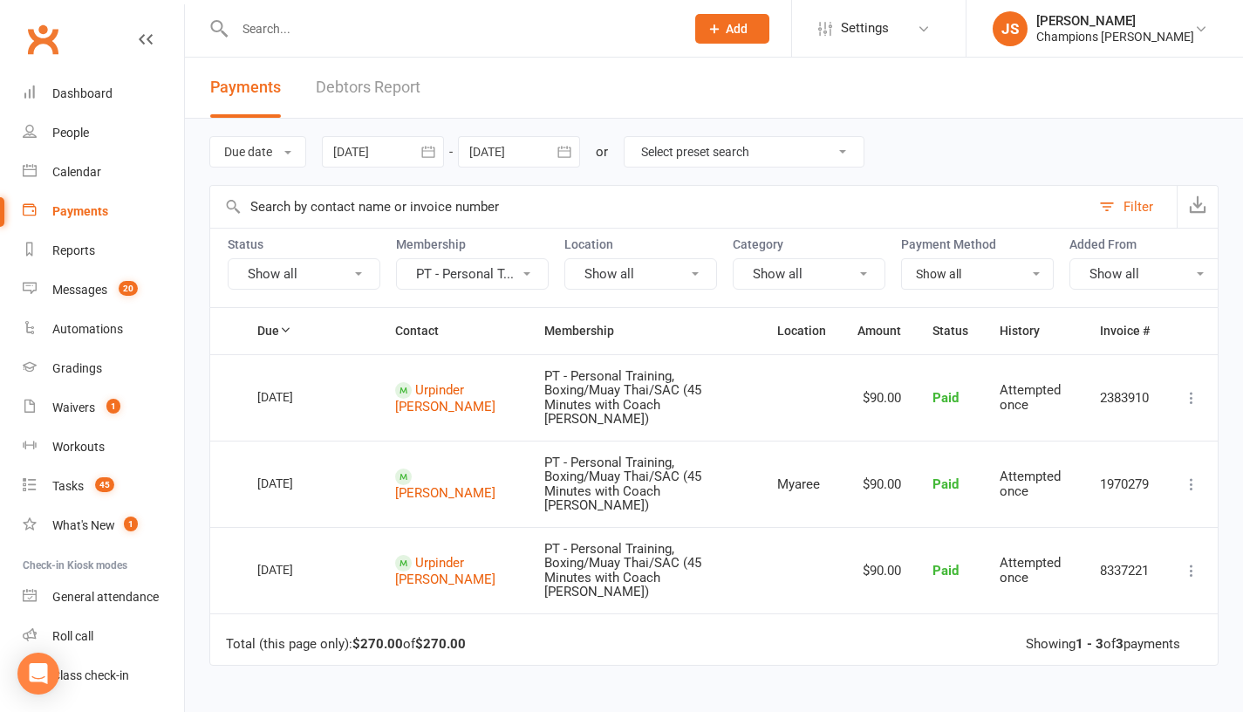
click at [1189, 407] on icon at bounding box center [1191, 397] width 17 height 17
click at [1112, 516] on link "View invoice receipt" at bounding box center [1115, 501] width 173 height 35
